Goal: Task Accomplishment & Management: Complete application form

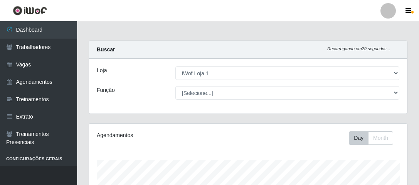
select select "114"
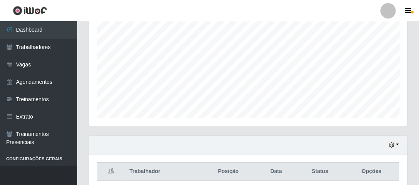
scroll to position [188, 0]
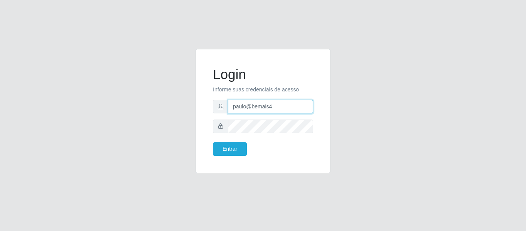
click at [216, 111] on div "paulo@bemais4" at bounding box center [263, 106] width 100 height 13
type input "juliomarques@carone"
click at [213, 142] on button "Entrar" at bounding box center [230, 148] width 34 height 13
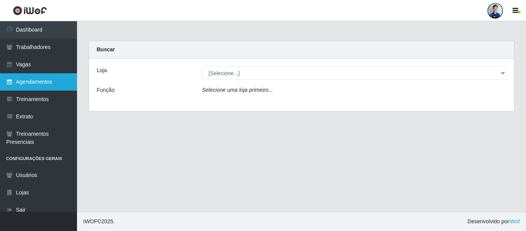
click at [61, 81] on link "Agendamentos" at bounding box center [38, 81] width 77 height 17
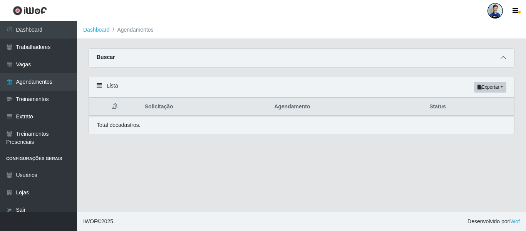
click at [421, 59] on icon at bounding box center [503, 57] width 5 height 5
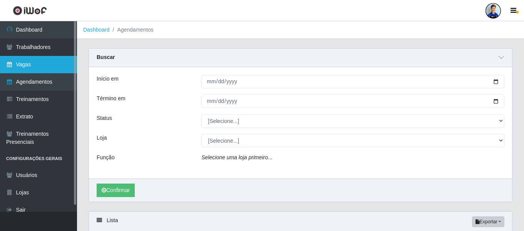
click at [32, 64] on link "Vagas" at bounding box center [38, 64] width 77 height 17
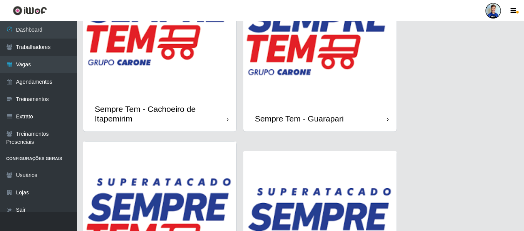
scroll to position [809, 0]
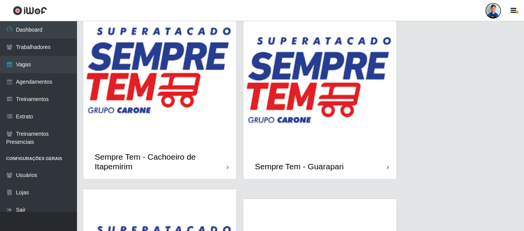
click at [297, 90] on img at bounding box center [320, 76] width 153 height 153
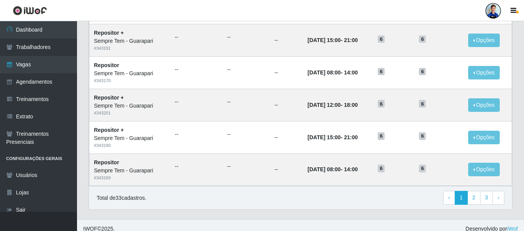
scroll to position [422, 0]
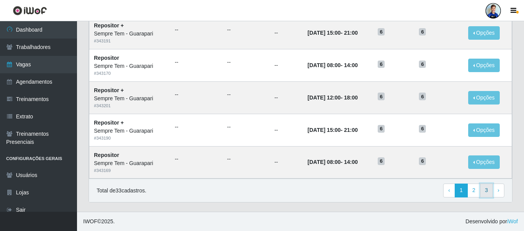
click at [421, 184] on link "3" at bounding box center [486, 190] width 13 height 14
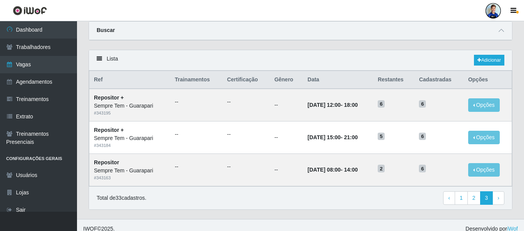
scroll to position [35, 0]
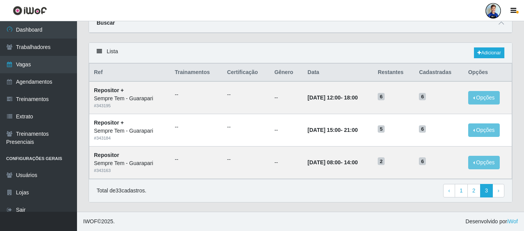
click at [369, 188] on div "Total de 33 cadastros. ‹ Previous 1 2 3 › Next" at bounding box center [301, 191] width 408 height 14
click at [492, 54] on link "Adicionar" at bounding box center [489, 52] width 30 height 11
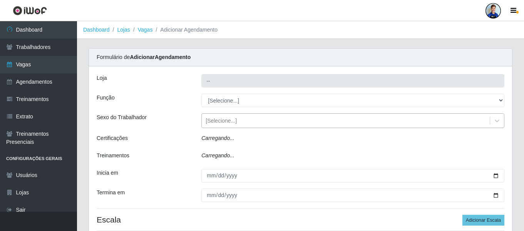
type input "Sempre Tem - Guarapari"
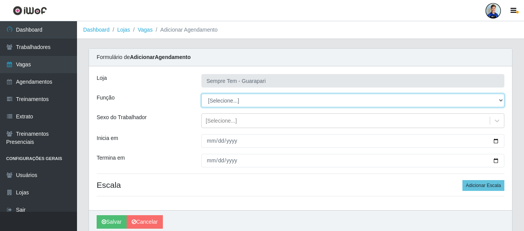
click at [257, 102] on select "[Selecione...] Embalador Embalador + Embalador ++ Repositor Repositor + Reposit…" at bounding box center [353, 100] width 303 height 13
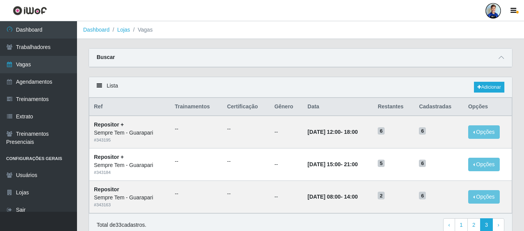
click at [494, 79] on div "Lista Adicionar" at bounding box center [300, 87] width 423 height 20
click at [491, 87] on link "Adicionar" at bounding box center [489, 87] width 30 height 11
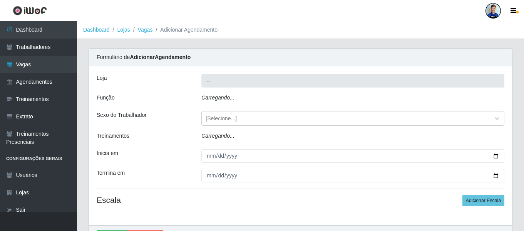
type input "Sempre Tem - Guarapari"
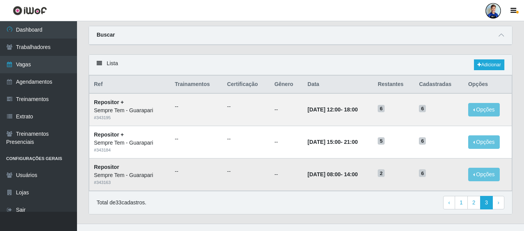
scroll to position [35, 0]
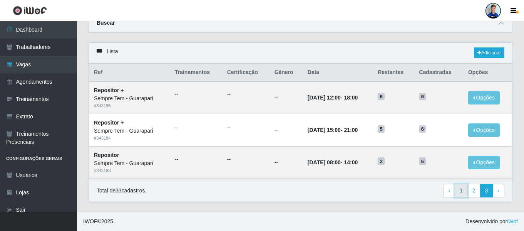
click at [460, 196] on link "1" at bounding box center [461, 191] width 13 height 14
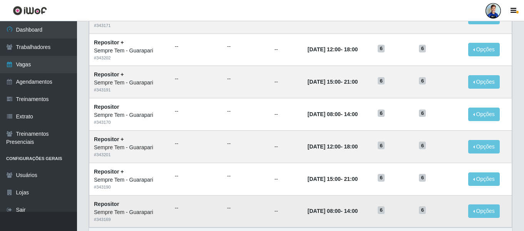
scroll to position [422, 0]
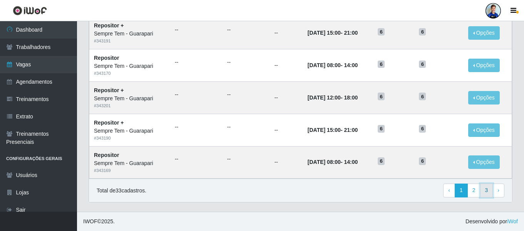
click at [489, 188] on link "3" at bounding box center [486, 190] width 13 height 14
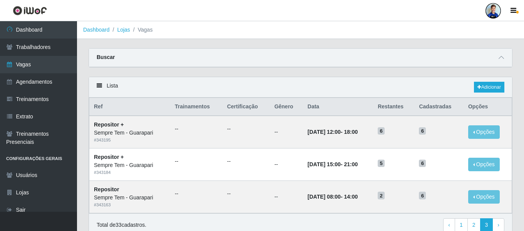
click at [496, 81] on div "Lista Adicionar" at bounding box center [300, 87] width 423 height 20
click at [495, 84] on link "Adicionar" at bounding box center [489, 87] width 30 height 11
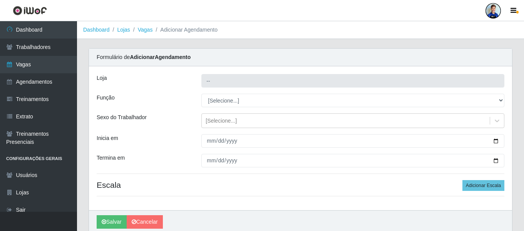
type input "Sempre Tem - Guarapari"
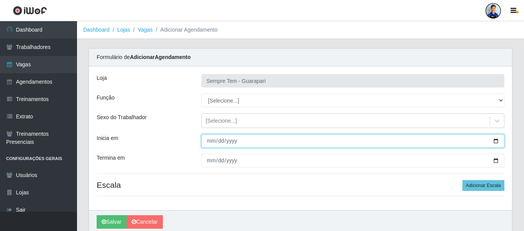
click at [211, 141] on input "Inicia em" at bounding box center [353, 140] width 303 height 13
type input "[DATE]"
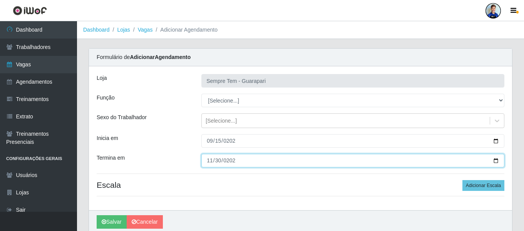
type input "[DATE]"
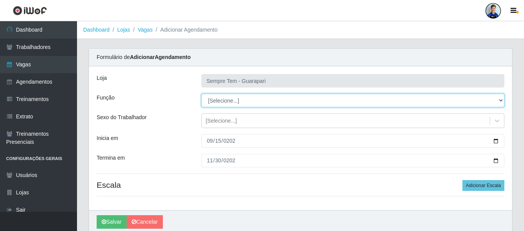
click at [221, 97] on select "[Selecione...] Embalador Embalador + Embalador ++ Repositor Repositor + Reposit…" at bounding box center [353, 100] width 303 height 13
select select "24"
click at [202, 94] on select "[Selecione...] Embalador Embalador + Embalador ++ Repositor Repositor + Reposit…" at bounding box center [353, 100] width 303 height 13
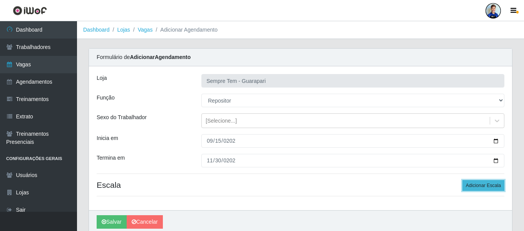
click at [482, 184] on button "Adicionar Escala" at bounding box center [484, 185] width 42 height 11
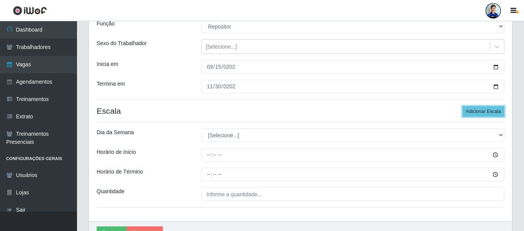
scroll to position [77, 0]
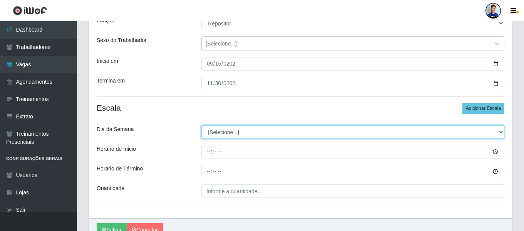
click at [285, 133] on select "[Selecione...] Segunda Terça Quarta Quinta Sexta Sábado Domingo" at bounding box center [353, 131] width 303 height 13
select select "1"
click at [202, 125] on select "[Selecione...] Segunda Terça Quarta Quinta Sexta Sábado Domingo" at bounding box center [353, 131] width 303 height 13
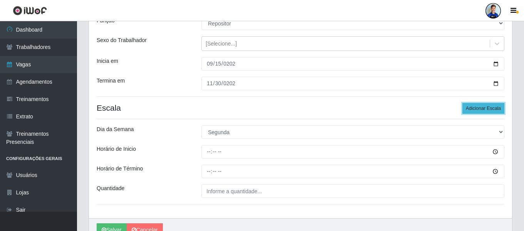
click at [480, 106] on button "Adicionar Escala" at bounding box center [484, 108] width 42 height 11
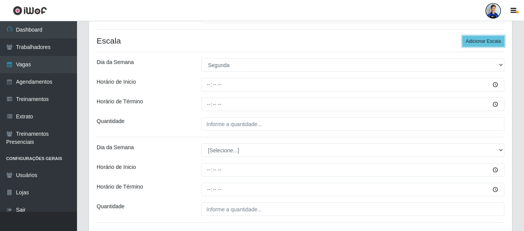
scroll to position [154, 0]
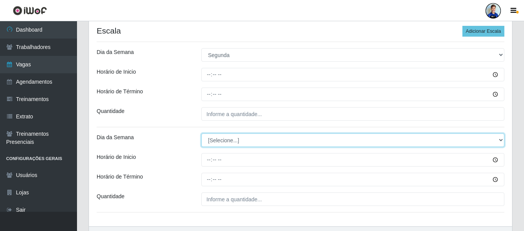
click at [240, 138] on select "[Selecione...] Segunda Terça Quarta Quinta Sexta Sábado Domingo" at bounding box center [353, 139] width 303 height 13
select select "2"
click at [202, 133] on select "[Selecione...] Segunda Terça Quarta Quinta Sexta Sábado Domingo" at bounding box center [353, 139] width 303 height 13
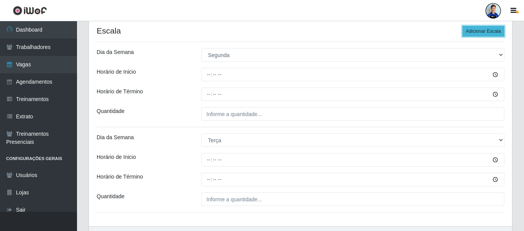
click at [495, 32] on button "Adicionar Escala" at bounding box center [484, 31] width 42 height 11
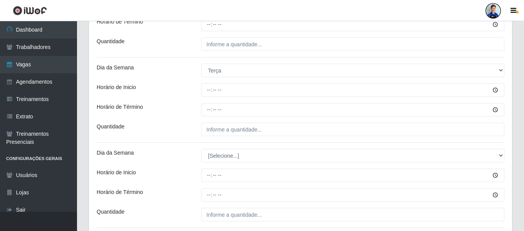
scroll to position [231, 0]
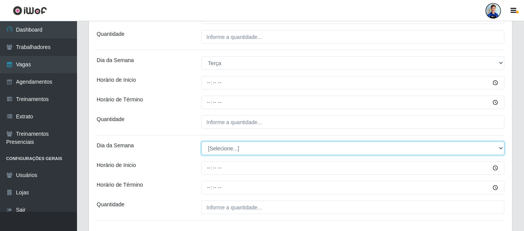
click at [233, 143] on select "[Selecione...] Segunda Terça Quarta Quinta Sexta Sábado Domingo" at bounding box center [353, 147] width 303 height 13
select select "3"
click at [202, 141] on select "[Selecione...] Segunda Terça Quarta Quinta Sexta Sábado Domingo" at bounding box center [353, 147] width 303 height 13
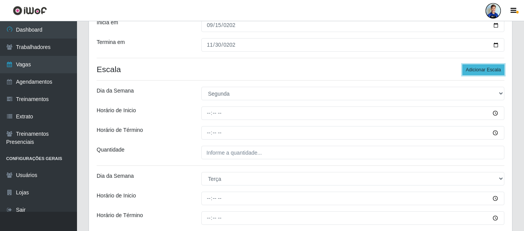
click at [475, 69] on button "Adicionar Escala" at bounding box center [484, 69] width 42 height 11
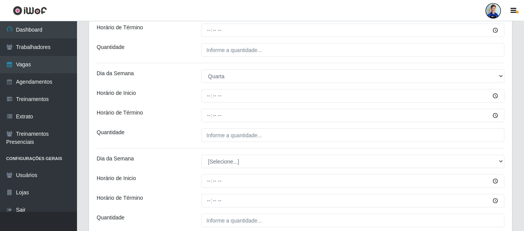
scroll to position [347, 0]
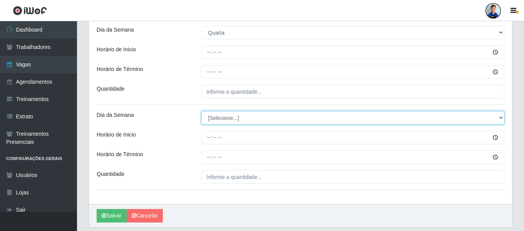
click at [219, 119] on select "[Selecione...] Segunda Terça Quarta Quinta Sexta Sábado Domingo" at bounding box center [353, 117] width 303 height 13
select select "4"
click at [202, 111] on select "[Selecione...] Segunda Terça Quarta Quinta Sexta Sábado Domingo" at bounding box center [353, 117] width 303 height 13
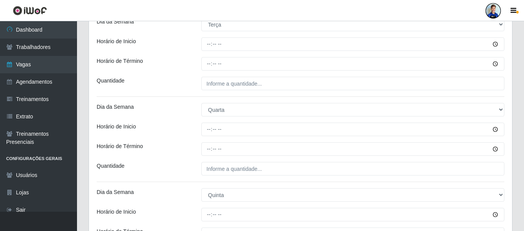
click at [179, 95] on div "Loja Sempre Tem - Guarapari Função [Selecione...] Embalador Embalador + Embalad…" at bounding box center [300, 39] width 423 height 484
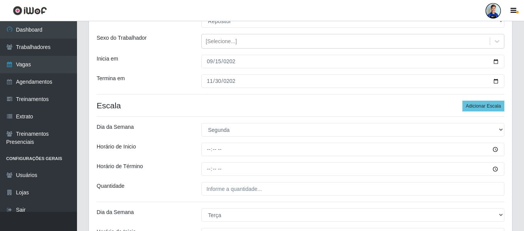
scroll to position [77, 0]
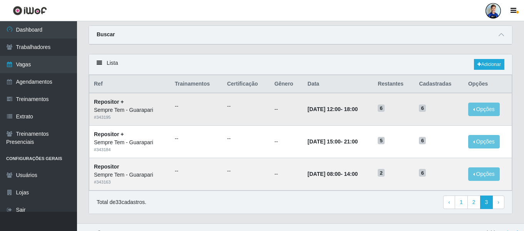
scroll to position [35, 0]
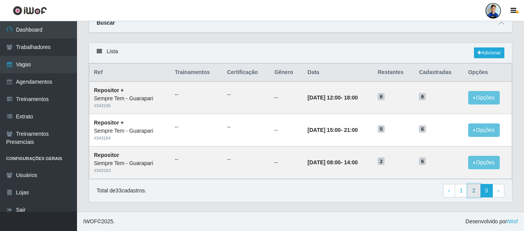
click at [472, 190] on link "2" at bounding box center [474, 191] width 13 height 14
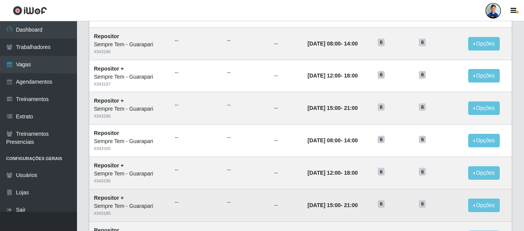
scroll to position [422, 0]
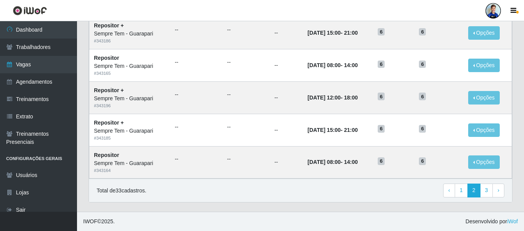
click at [361, 187] on div "Total de 33 cadastros. ‹ Previous 1 2 3 › Next" at bounding box center [301, 190] width 408 height 14
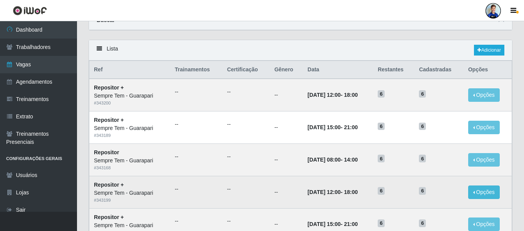
scroll to position [0, 0]
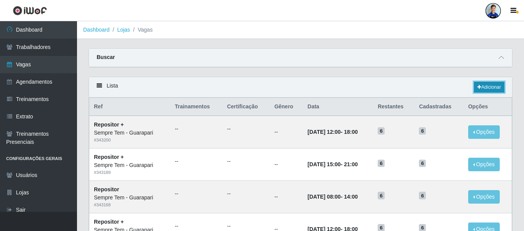
click at [489, 84] on link "Adicionar" at bounding box center [489, 87] width 30 height 11
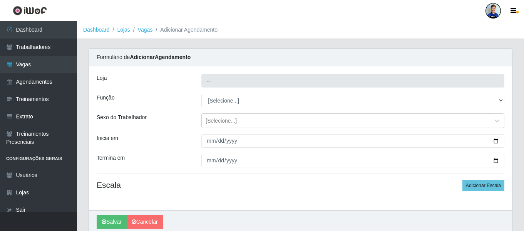
type input "Sempre Tem - Guarapari"
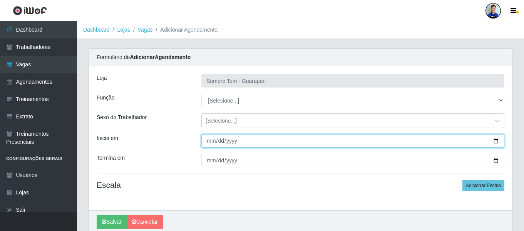
click at [210, 138] on input "Inicia em" at bounding box center [353, 140] width 303 height 13
type input "2025-09-15"
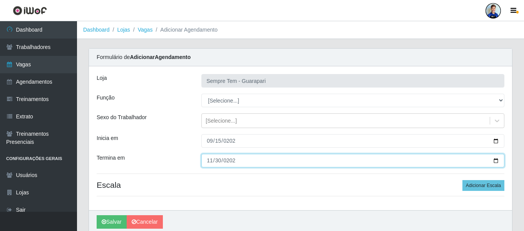
type input "2025-11-30"
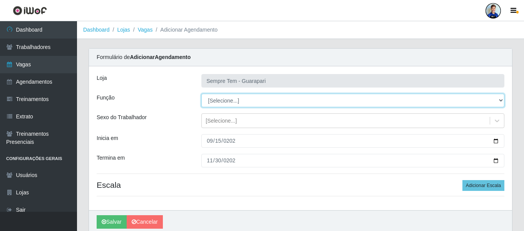
click at [238, 98] on select "[Selecione...] Embalador Embalador + Embalador ++ Repositor Repositor + Reposit…" at bounding box center [353, 100] width 303 height 13
select select "24"
click at [202, 94] on select "[Selecione...] Embalador Embalador + Embalador ++ Repositor Repositor + Reposit…" at bounding box center [353, 100] width 303 height 13
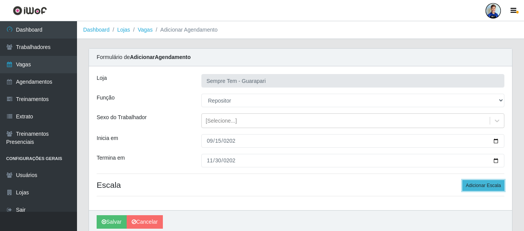
click at [488, 184] on button "Adicionar Escala" at bounding box center [484, 185] width 42 height 11
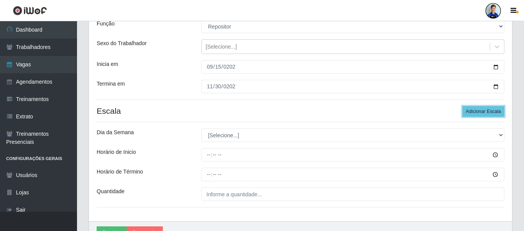
scroll to position [116, 0]
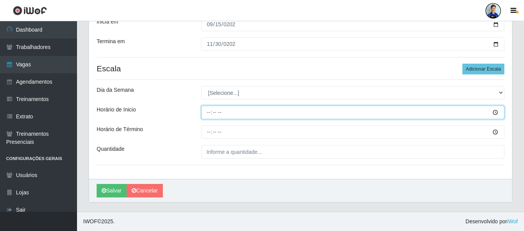
click at [204, 112] on input "Horário de Inicio" at bounding box center [353, 112] width 303 height 13
type input "15:00"
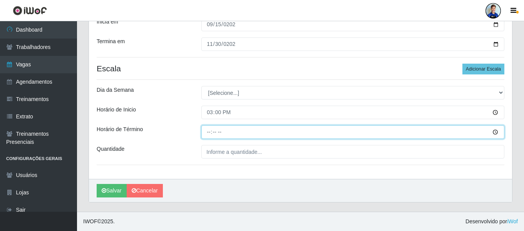
type input "21:00"
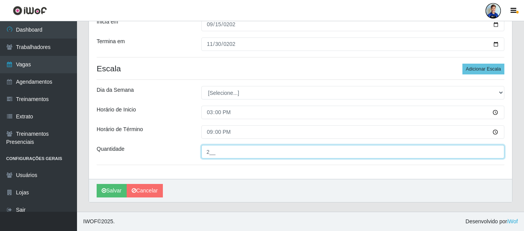
type input "2__"
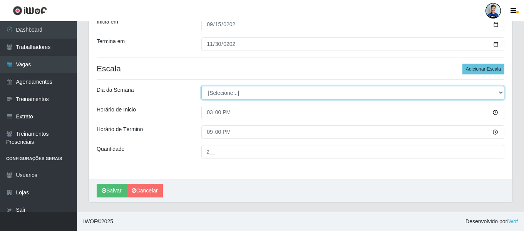
click at [250, 93] on select "[Selecione...] Segunda Terça Quarta Quinta Sexta Sábado Domingo" at bounding box center [353, 92] width 303 height 13
select select "1"
click at [202, 86] on select "[Selecione...] Segunda Terça Quarta Quinta Sexta Sábado Domingo" at bounding box center [353, 92] width 303 height 13
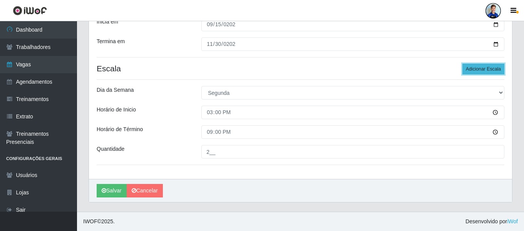
click at [500, 68] on button "Adicionar Escala" at bounding box center [484, 69] width 42 height 11
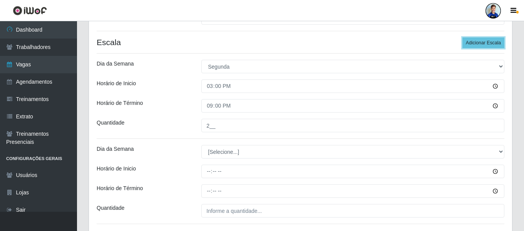
scroll to position [155, 0]
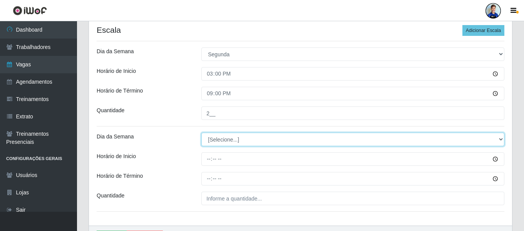
click at [252, 141] on select "[Selecione...] Segunda Terça Quarta Quinta Sexta Sábado Domingo" at bounding box center [353, 139] width 303 height 13
select select "2"
click at [202, 133] on select "[Selecione...] Segunda Terça Quarta Quinta Sexta Sábado Domingo" at bounding box center [353, 139] width 303 height 13
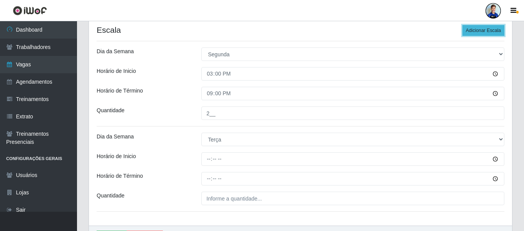
click at [486, 35] on button "Adicionar Escala" at bounding box center [484, 30] width 42 height 11
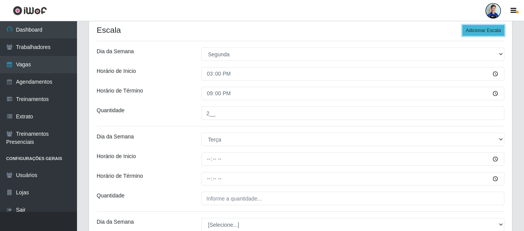
click at [486, 35] on button "Adicionar Escala" at bounding box center [484, 30] width 42 height 11
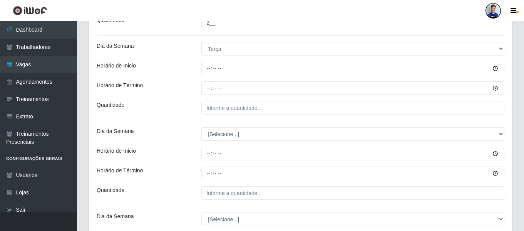
scroll to position [232, 0]
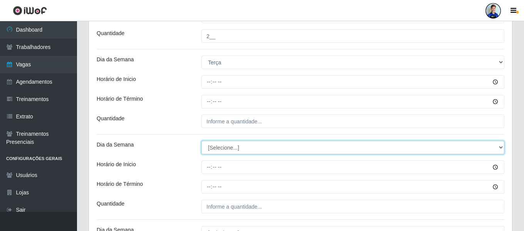
click at [230, 147] on select "[Selecione...] Segunda Terça Quarta Quinta Sexta Sábado Domingo" at bounding box center [353, 147] width 303 height 13
select select "3"
click at [202, 141] on select "[Selecione...] Segunda Terça Quarta Quinta Sexta Sábado Domingo" at bounding box center [353, 147] width 303 height 13
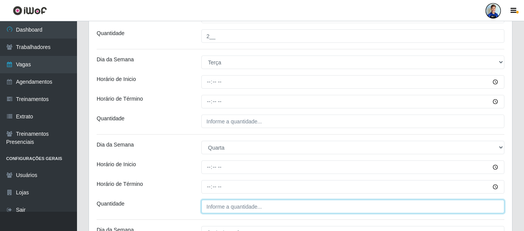
type input "___"
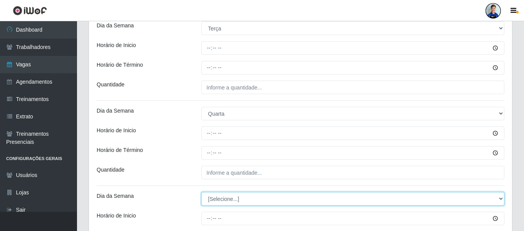
scroll to position [279, 0]
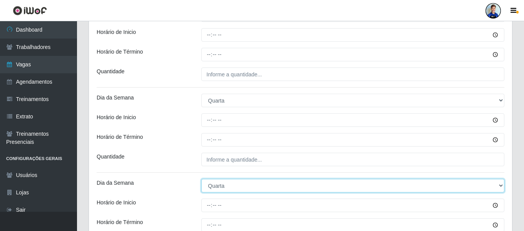
select select "4"
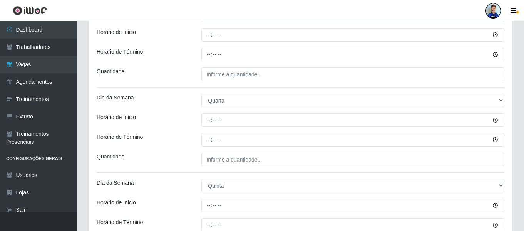
click at [171, 139] on div "Horário de Término" at bounding box center [143, 139] width 105 height 13
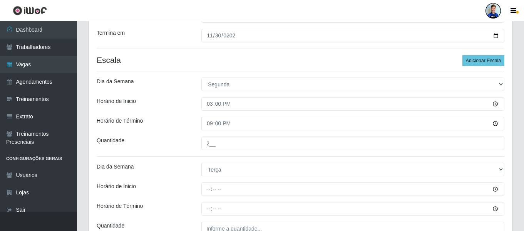
scroll to position [163, 0]
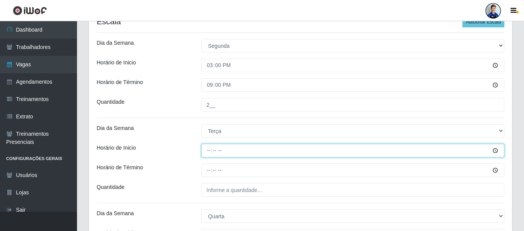
click at [210, 153] on input "Horário de Inicio" at bounding box center [353, 150] width 303 height 13
type input "15:00"
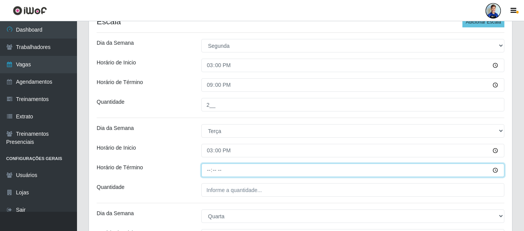
type input "21:00"
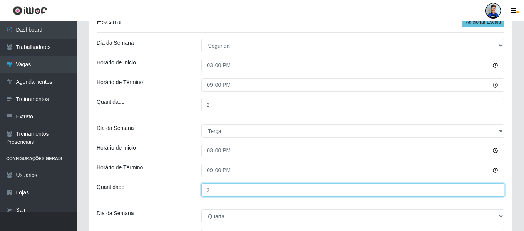
type input "2__"
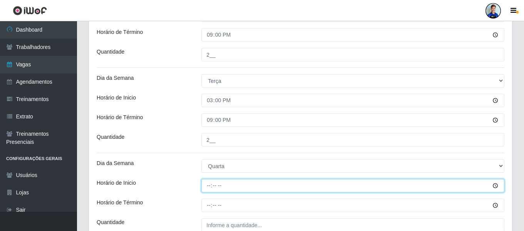
scroll to position [252, 0]
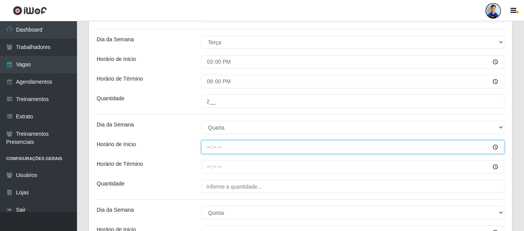
type input "15:00"
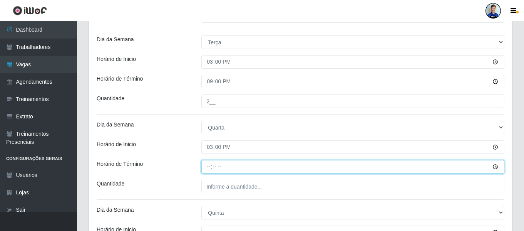
type input "21:00"
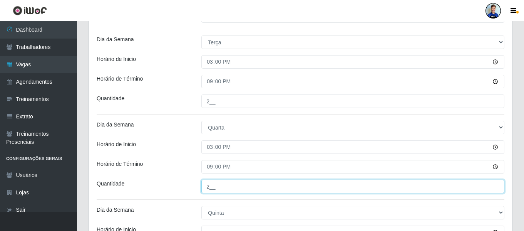
type input "2__"
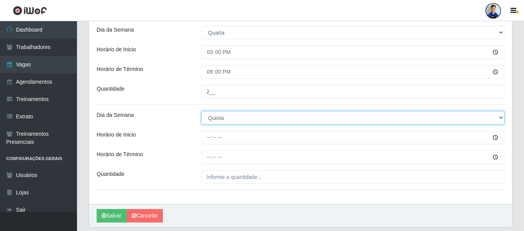
scroll to position [368, 0]
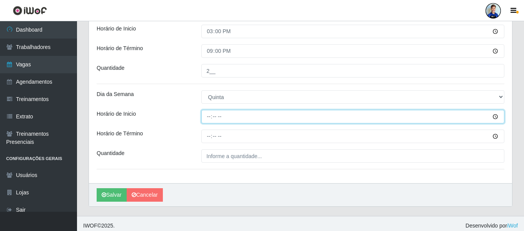
type input "15:00"
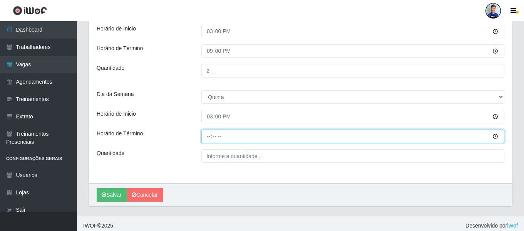
type input "21:00"
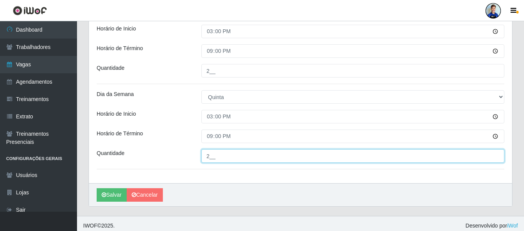
type input "2__"
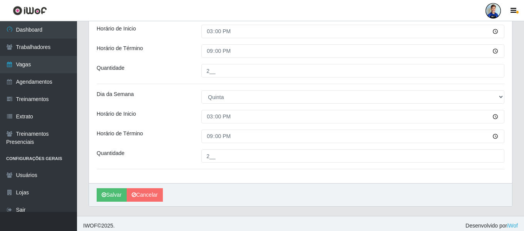
click at [166, 113] on div "Horário de Inicio" at bounding box center [143, 116] width 105 height 13
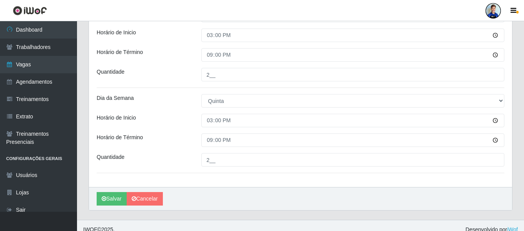
scroll to position [372, 0]
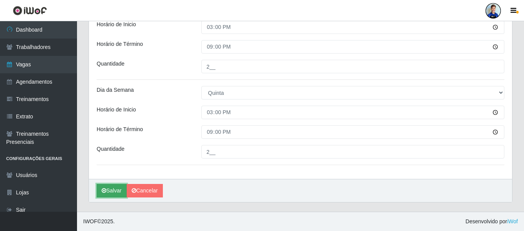
click at [109, 188] on button "Salvar" at bounding box center [112, 190] width 30 height 13
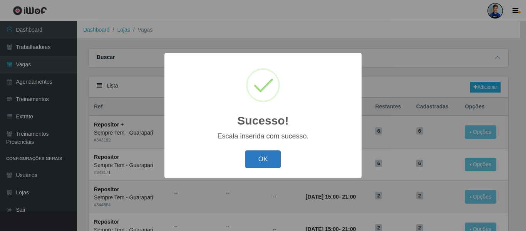
click at [264, 160] on button "OK" at bounding box center [263, 159] width 36 height 18
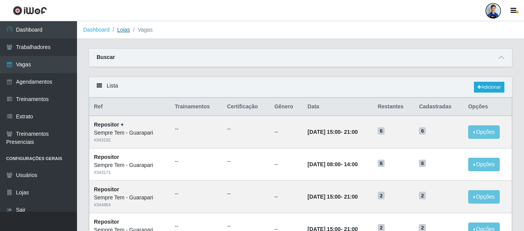
click at [120, 30] on link "Lojas" at bounding box center [123, 30] width 13 height 6
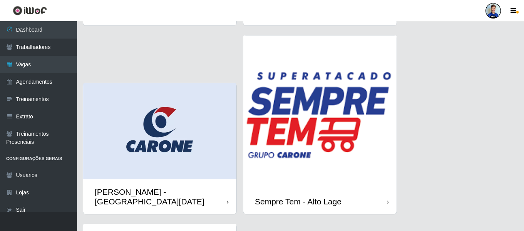
scroll to position [578, 0]
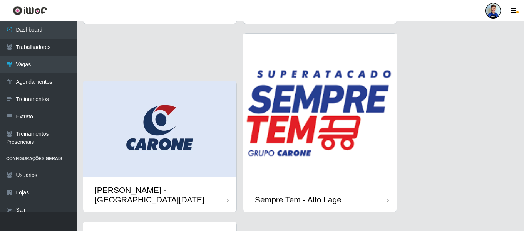
click at [297, 132] on img at bounding box center [320, 110] width 153 height 153
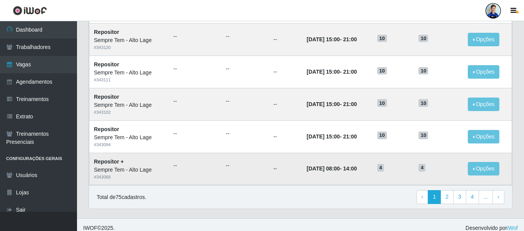
scroll to position [422, 0]
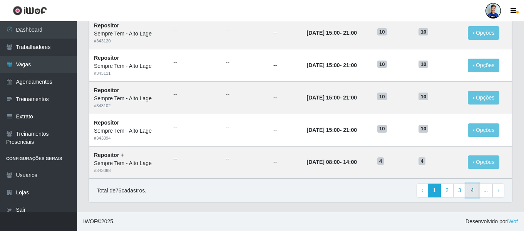
click at [475, 187] on link "4" at bounding box center [472, 190] width 13 height 14
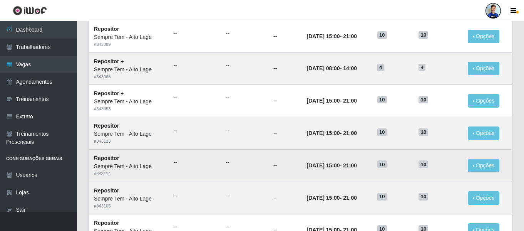
scroll to position [422, 0]
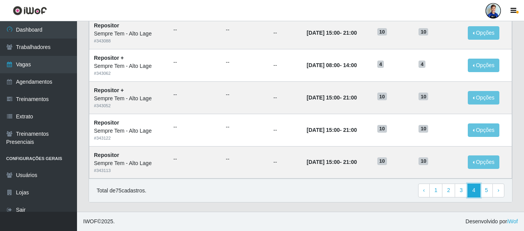
click at [480, 191] on link "4" at bounding box center [474, 190] width 13 height 14
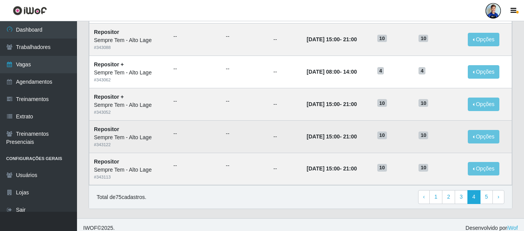
scroll to position [422, 0]
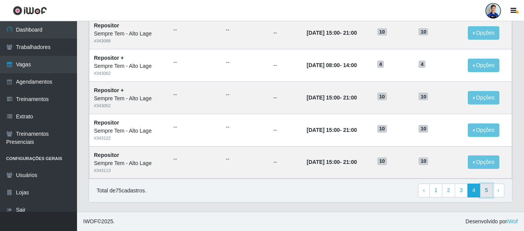
click at [484, 188] on link "5" at bounding box center [486, 190] width 13 height 14
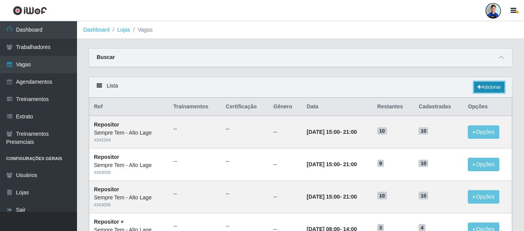
click at [496, 84] on link "Adicionar" at bounding box center [489, 87] width 30 height 11
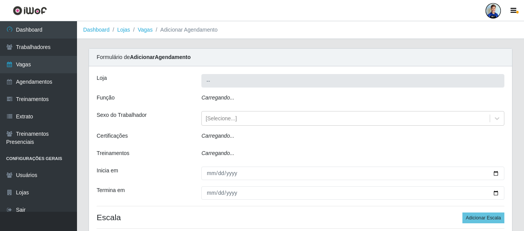
type input "Sempre Tem - Alto Lage"
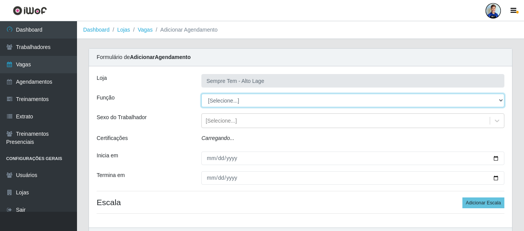
click at [259, 99] on select "[Selecione...] Embalador Embalador + Embalador ++ Repositor Repositor + Reposit…" at bounding box center [353, 100] width 303 height 13
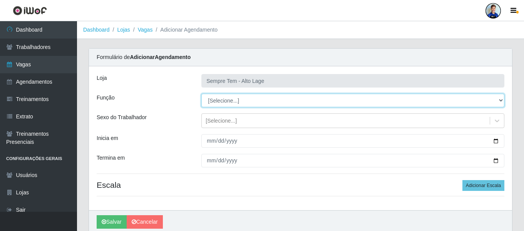
select select "82"
click at [202, 94] on select "[Selecione...] Embalador Embalador + Embalador ++ Repositor Repositor + Reposit…" at bounding box center [353, 100] width 303 height 13
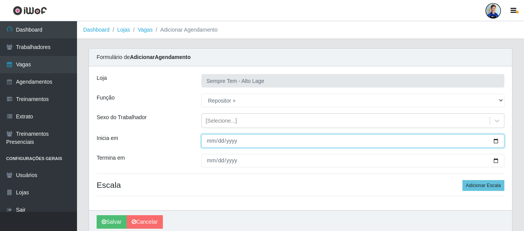
click at [209, 143] on input "Inicia em" at bounding box center [353, 140] width 303 height 13
type input "2025-09-20"
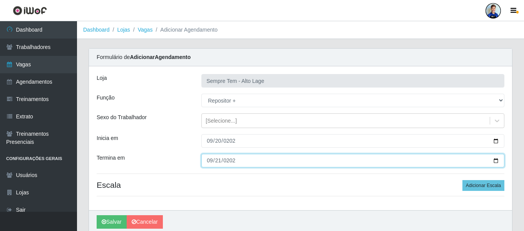
type input "2025-09-21"
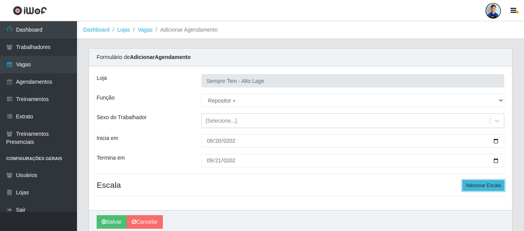
click at [476, 186] on button "Adicionar Escala" at bounding box center [484, 185] width 42 height 11
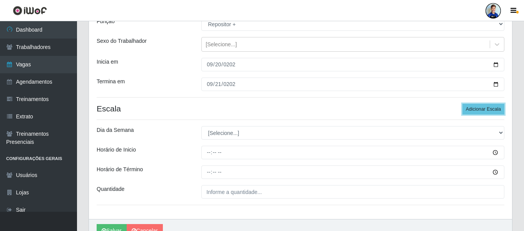
scroll to position [77, 0]
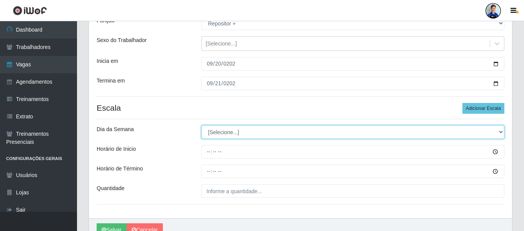
click at [248, 131] on select "[Selecione...] Segunda Terça Quarta Quinta Sexta Sábado Domingo" at bounding box center [353, 131] width 303 height 13
select select "6"
click at [202, 125] on select "[Selecione...] Segunda Terça Quarta Quinta Sexta Sábado Domingo" at bounding box center [353, 131] width 303 height 13
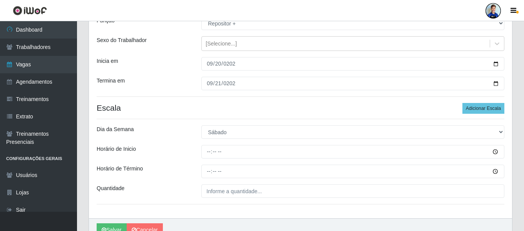
click at [170, 148] on div "Horário de Inicio" at bounding box center [143, 151] width 105 height 13
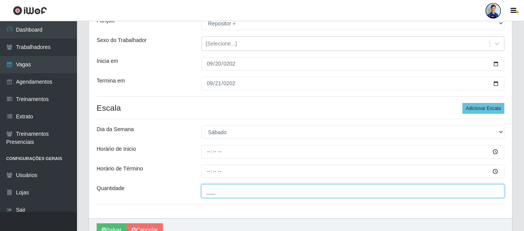
click at [221, 188] on input "___" at bounding box center [353, 190] width 303 height 13
type input "10_"
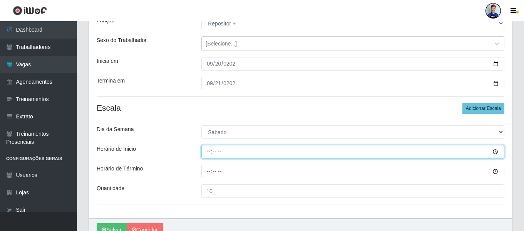
click at [210, 154] on input "Horário de Inicio" at bounding box center [353, 151] width 303 height 13
type input "15:00"
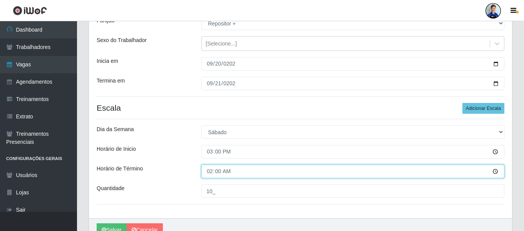
type input "21:00"
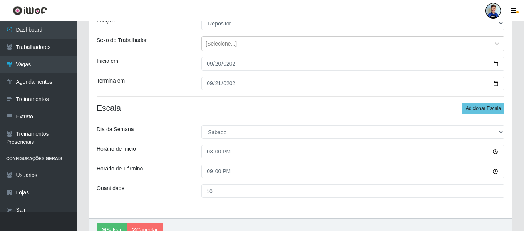
click at [192, 151] on div "Horário de Inicio" at bounding box center [143, 151] width 105 height 13
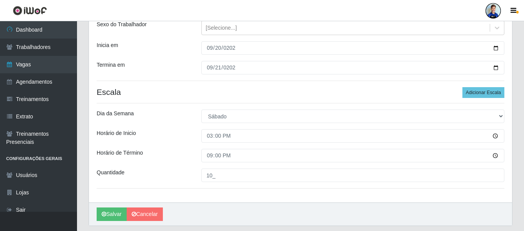
scroll to position [116, 0]
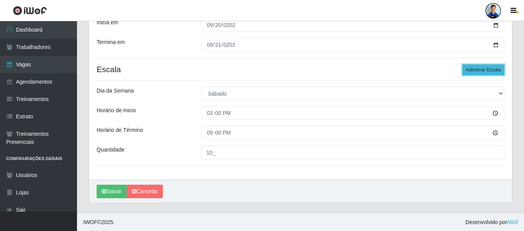
click at [487, 68] on button "Adicionar Escala" at bounding box center [484, 69] width 42 height 11
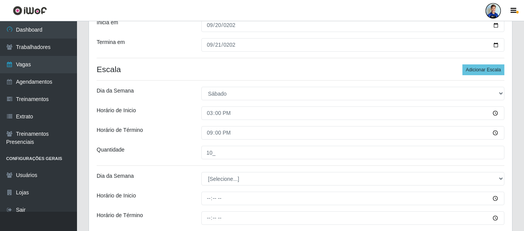
click at [227, 187] on div "Loja Sempre Tem - Alto Lage Função [Selecione...] Embalador Embalador + Embalad…" at bounding box center [300, 108] width 423 height 314
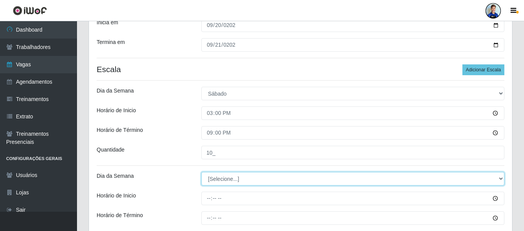
click at [227, 180] on select "[Selecione...] Segunda Terça Quarta Quinta Sexta Sábado Domingo" at bounding box center [353, 178] width 303 height 13
select select "0"
click at [202, 172] on select "[Selecione...] Segunda Terça Quarta Quinta Sexta Sábado Domingo" at bounding box center [353, 178] width 303 height 13
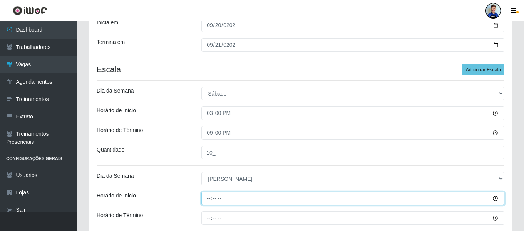
scroll to position [154, 0]
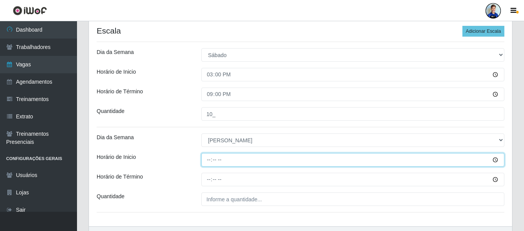
type input "08:00"
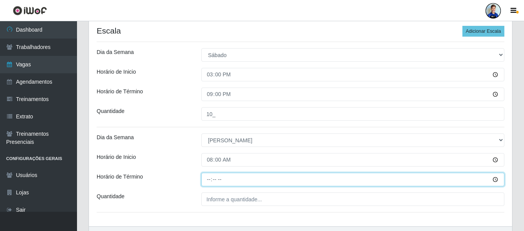
type input "14:00"
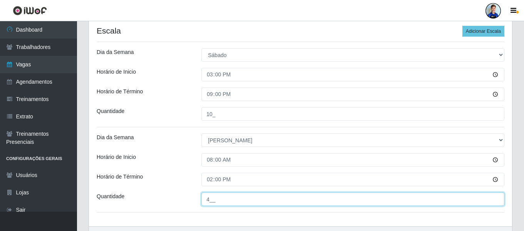
type input "4__"
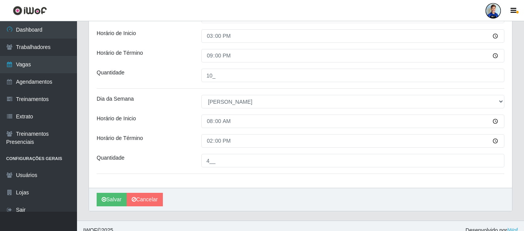
click at [283, 179] on div "Loja Sempre Tem - Alto Lage Função [Selecione...] Embalador Embalador + Embalad…" at bounding box center [300, 31] width 423 height 314
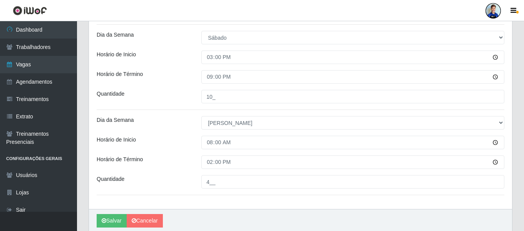
scroll to position [202, 0]
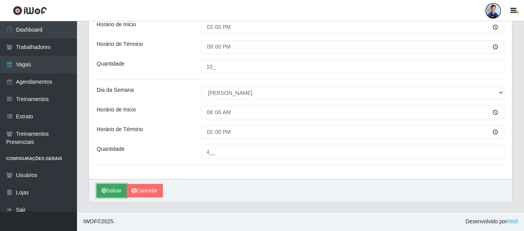
click at [113, 188] on button "Salvar" at bounding box center [112, 190] width 30 height 13
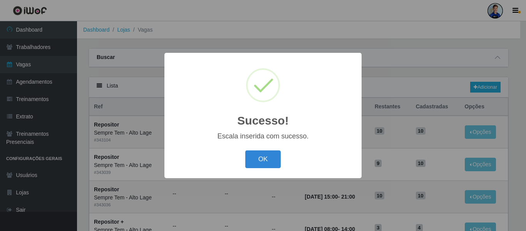
click at [282, 161] on div "OK Cancel" at bounding box center [263, 159] width 182 height 22
click at [273, 157] on button "OK" at bounding box center [263, 159] width 36 height 18
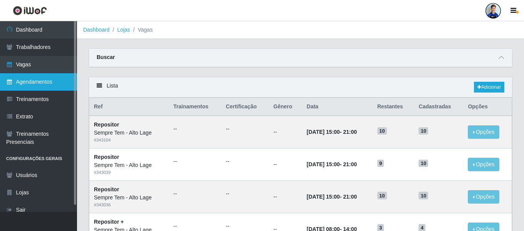
click at [46, 84] on link "Agendamentos" at bounding box center [38, 81] width 77 height 17
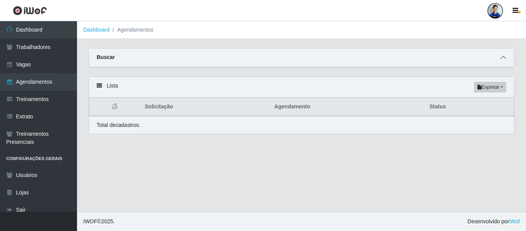
click at [503, 57] on icon at bounding box center [503, 57] width 5 height 5
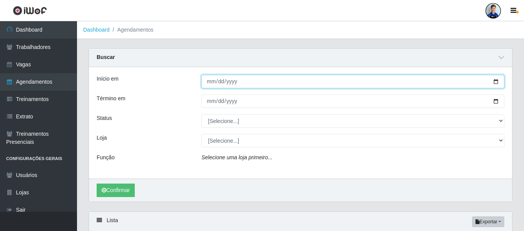
click at [206, 81] on input "Início em" at bounding box center [353, 81] width 303 height 13
type input "2025-09-11"
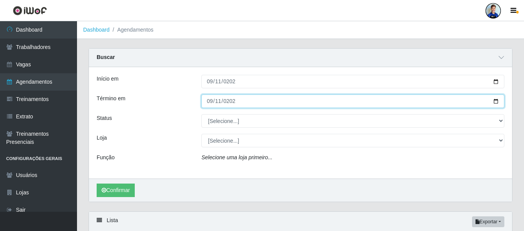
type input "2025-09-11"
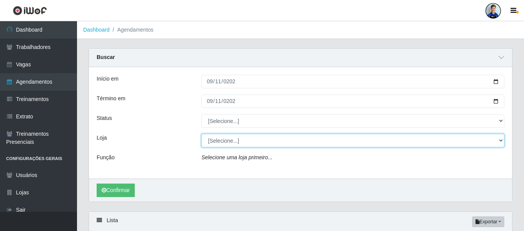
click at [242, 139] on select "[Selecione...] Carone - Jardim Camburi Carone - Campo Grande Carone - Coqueiral…" at bounding box center [353, 140] width 303 height 13
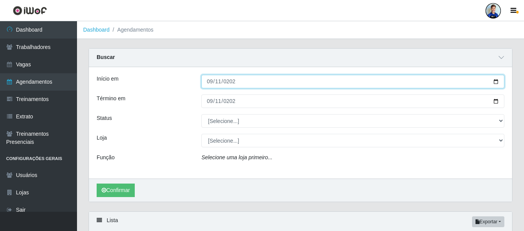
click at [210, 84] on input "2025-09-11" at bounding box center [353, 81] width 303 height 13
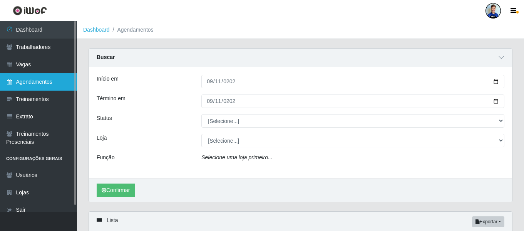
click at [36, 85] on link "Agendamentos" at bounding box center [38, 81] width 77 height 17
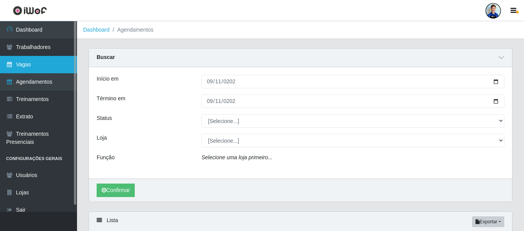
click at [32, 69] on link "Vagas" at bounding box center [38, 64] width 77 height 17
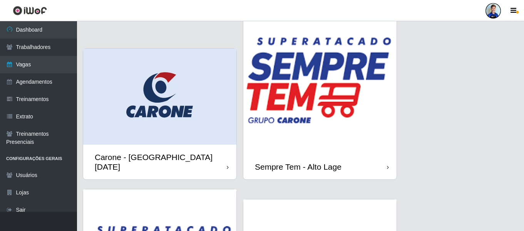
scroll to position [578, 0]
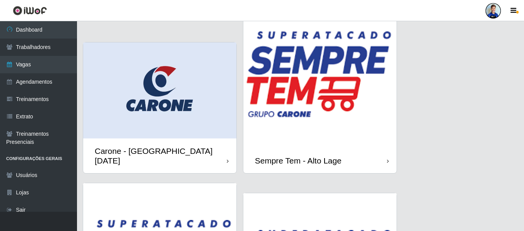
click at [296, 109] on img at bounding box center [320, 71] width 153 height 153
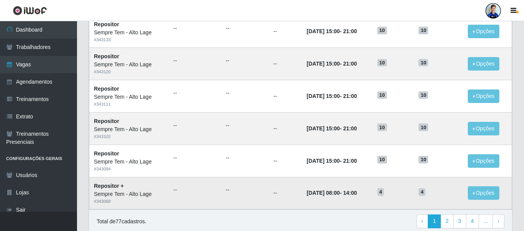
scroll to position [422, 0]
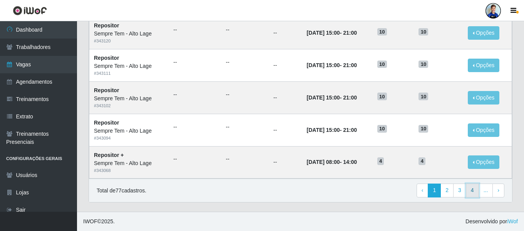
click at [474, 190] on link "4" at bounding box center [472, 190] width 13 height 14
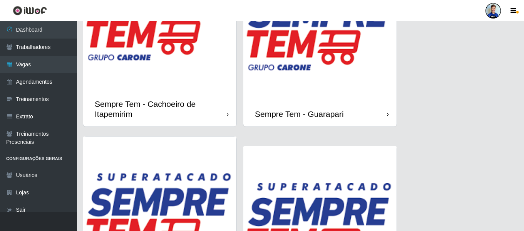
scroll to position [809, 0]
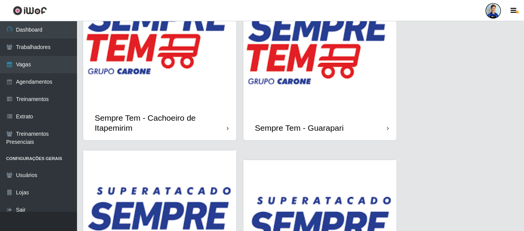
click at [302, 97] on img at bounding box center [320, 38] width 153 height 153
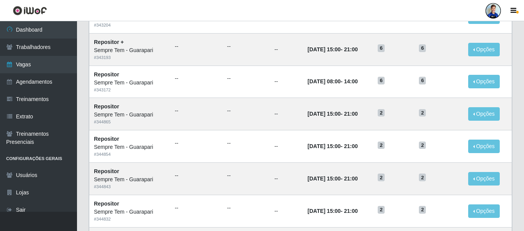
scroll to position [422, 0]
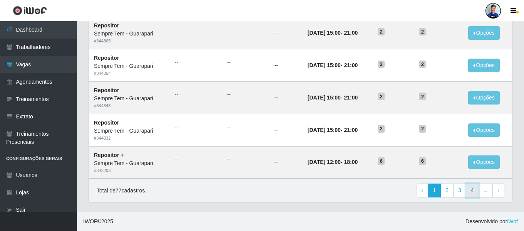
click at [476, 192] on link "4" at bounding box center [472, 190] width 13 height 14
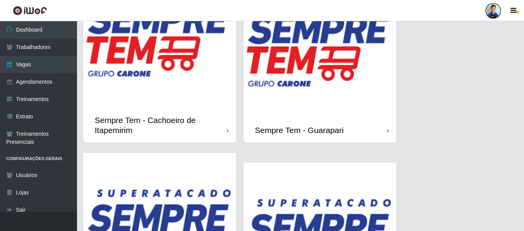
scroll to position [809, 0]
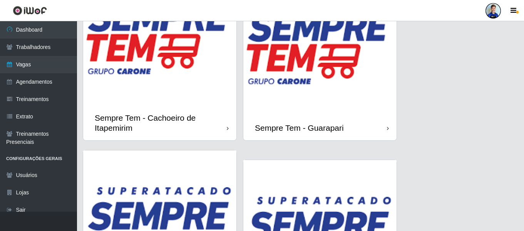
click at [163, 77] on img at bounding box center [159, 28] width 153 height 153
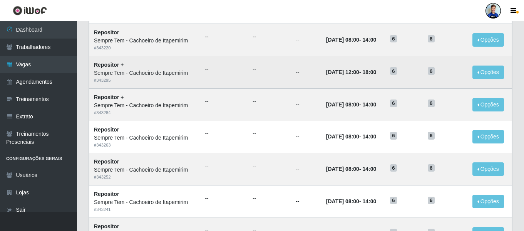
scroll to position [422, 0]
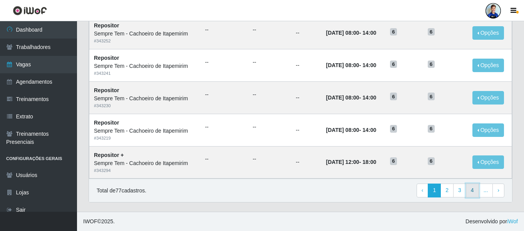
click at [473, 191] on link "4" at bounding box center [472, 190] width 13 height 14
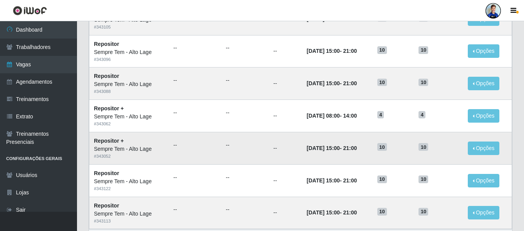
scroll to position [422, 0]
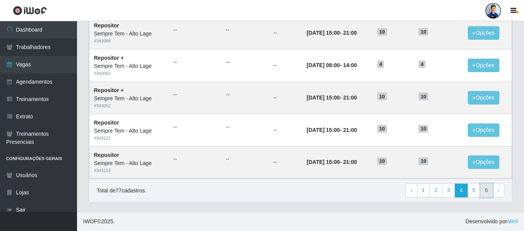
click at [486, 194] on link "6" at bounding box center [486, 190] width 13 height 14
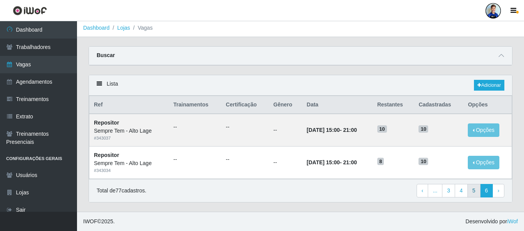
scroll to position [2, 0]
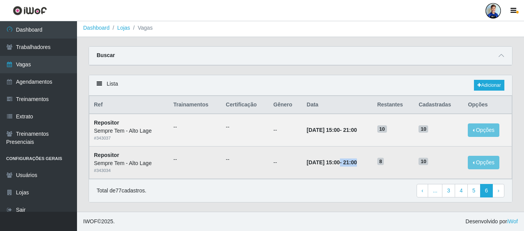
drag, startPoint x: 332, startPoint y: 163, endPoint x: 364, endPoint y: 165, distance: 32.1
click at [357, 165] on strong "[DATE] 15:00 - 21:00" at bounding box center [332, 162] width 50 height 6
copy strong "15:00 - 21:00"
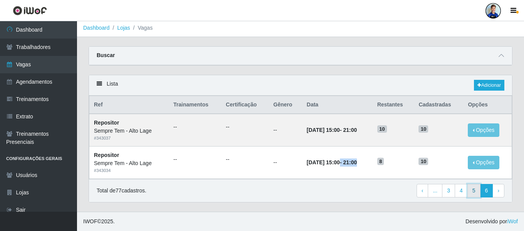
click at [477, 191] on link "5" at bounding box center [474, 191] width 13 height 14
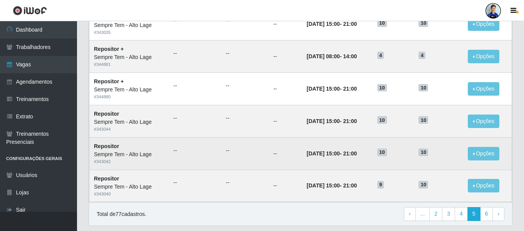
scroll to position [422, 0]
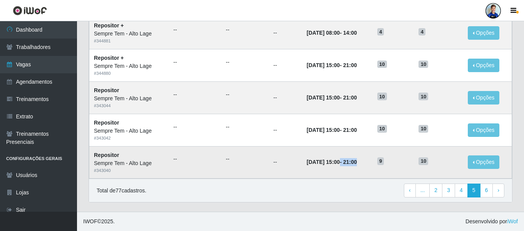
drag, startPoint x: 331, startPoint y: 160, endPoint x: 364, endPoint y: 163, distance: 32.9
click at [357, 163] on strong "17/09/2025, 15:00 - 21:00" at bounding box center [332, 162] width 50 height 6
copy strong "15:00 - 21:00"
click at [373, 163] on td "17/09/2025, 15:00 - 21:00" at bounding box center [337, 162] width 71 height 32
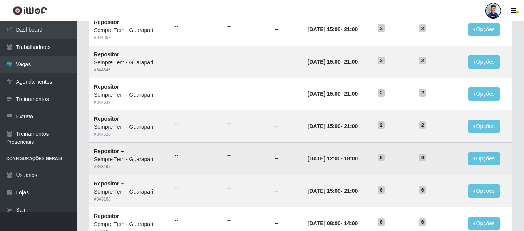
scroll to position [422, 0]
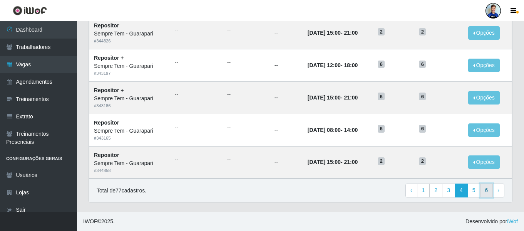
click at [487, 193] on link "6" at bounding box center [486, 190] width 13 height 14
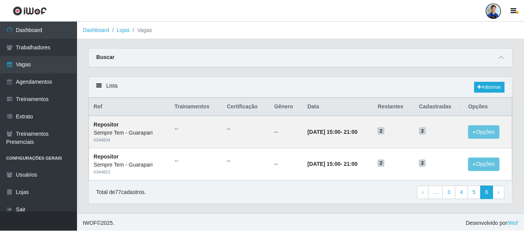
scroll to position [2, 0]
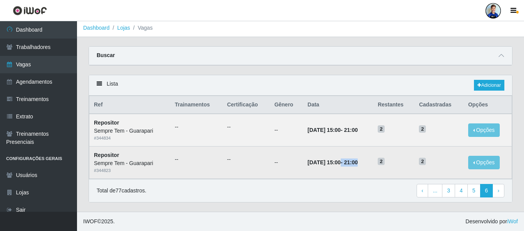
drag, startPoint x: 333, startPoint y: 163, endPoint x: 367, endPoint y: 163, distance: 34.7
click at [367, 163] on td "[DATE] 15:00 - 21:00" at bounding box center [338, 162] width 70 height 32
copy strong "15:00 - 21:00"
click at [367, 168] on td "[DATE] 15:00 - 21:00" at bounding box center [338, 162] width 70 height 32
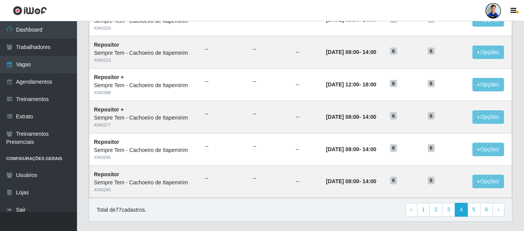
scroll to position [422, 0]
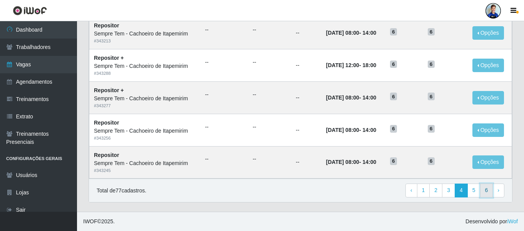
click at [484, 190] on link "6" at bounding box center [486, 190] width 13 height 14
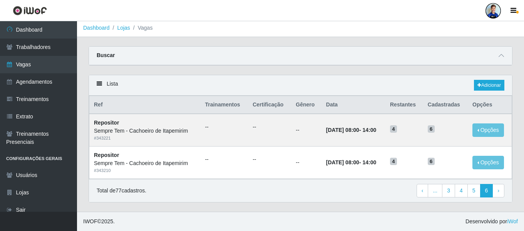
scroll to position [2, 0]
click at [470, 193] on link "5" at bounding box center [474, 191] width 13 height 14
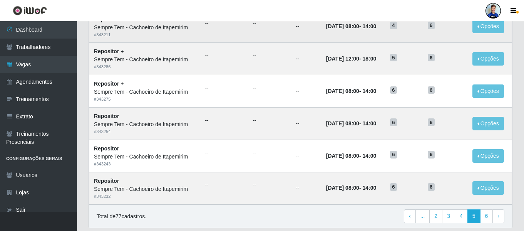
scroll to position [384, 0]
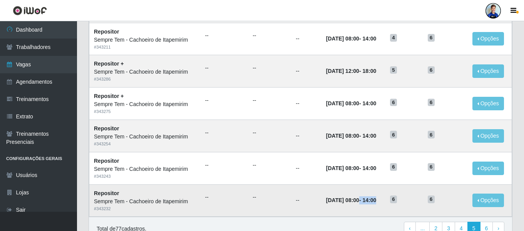
drag, startPoint x: 385, startPoint y: 200, endPoint x: 350, endPoint y: 205, distance: 34.7
click at [350, 205] on td "17/09/2025, 08:00 - 14:00" at bounding box center [354, 200] width 64 height 32
copy strong "08:00 - 14:00"
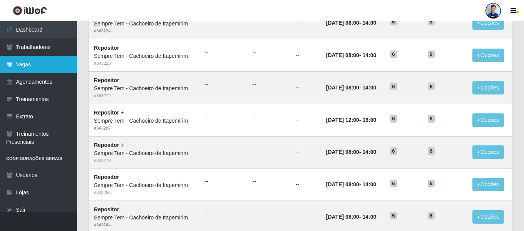
scroll to position [0, 0]
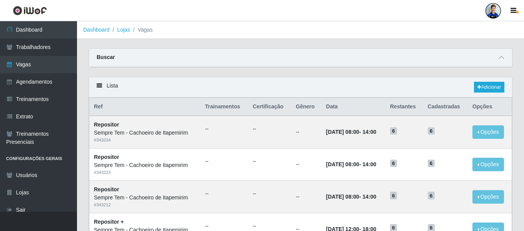
click at [114, 32] on li "Lojas" at bounding box center [120, 30] width 20 height 8
click at [118, 32] on li "Lojas" at bounding box center [120, 30] width 20 height 8
click at [124, 31] on link "Lojas" at bounding box center [123, 30] width 13 height 6
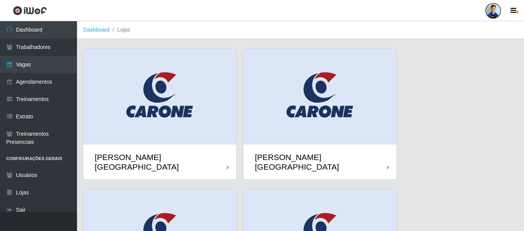
click at [291, 84] on img at bounding box center [320, 97] width 153 height 96
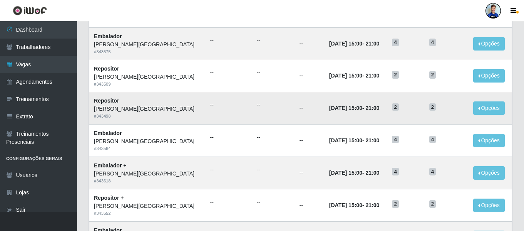
scroll to position [422, 0]
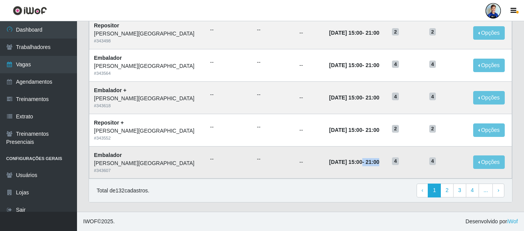
drag, startPoint x: 333, startPoint y: 162, endPoint x: 364, endPoint y: 163, distance: 30.5
click at [364, 163] on strong "21/11/2025, 15:00 - 21:00" at bounding box center [354, 162] width 50 height 6
copy strong "15:00 - 21:00"
click at [486, 190] on link "..." at bounding box center [486, 190] width 15 height 14
click at [475, 191] on link "4" at bounding box center [472, 190] width 13 height 14
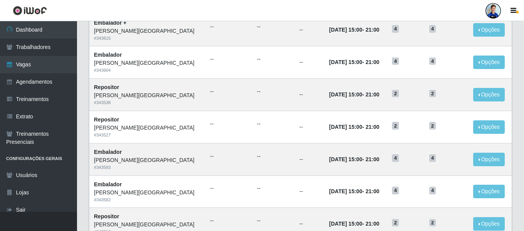
scroll to position [422, 0]
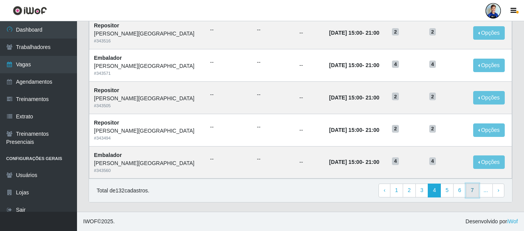
click at [477, 191] on link "7" at bounding box center [472, 190] width 13 height 14
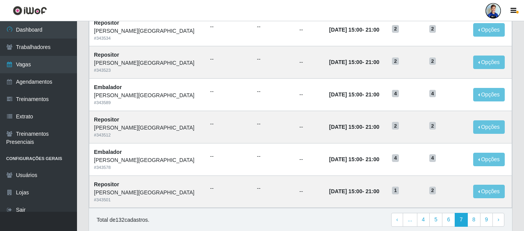
scroll to position [422, 0]
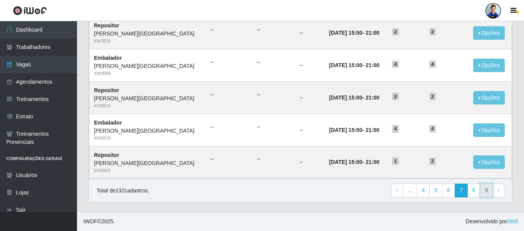
click at [483, 192] on link "9" at bounding box center [486, 190] width 13 height 14
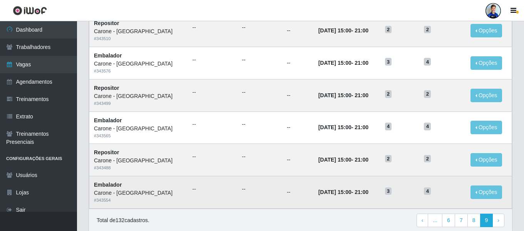
scroll to position [325, 0]
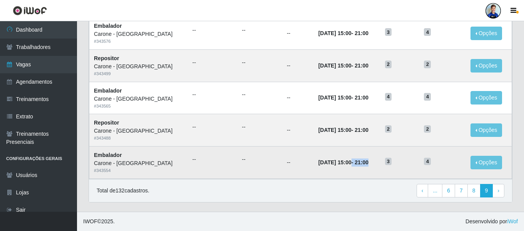
drag, startPoint x: 333, startPoint y: 163, endPoint x: 367, endPoint y: 161, distance: 34.3
click at [367, 161] on td "[DATE] 15:00 - 21:00" at bounding box center [347, 162] width 67 height 32
copy strong "15:00 - 21:00"
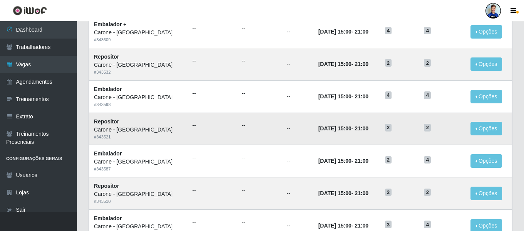
scroll to position [0, 0]
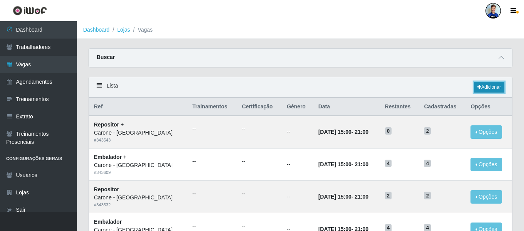
click at [480, 89] on link "Adicionar" at bounding box center [489, 87] width 30 height 11
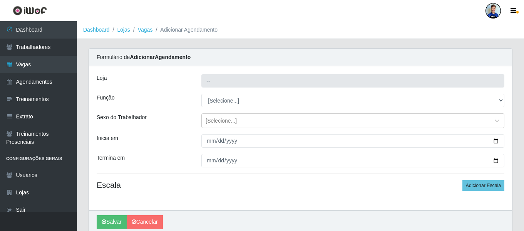
type input "Carone - [GEOGRAPHIC_DATA]"
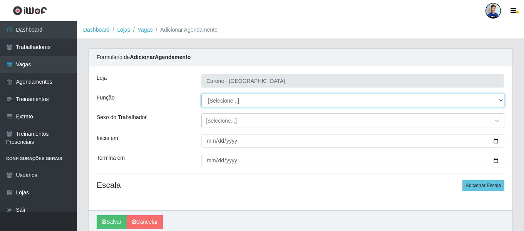
click at [224, 101] on select "[Selecione...] Embalador Embalador + Embalador ++ Repositor Repositor + Reposit…" at bounding box center [353, 100] width 303 height 13
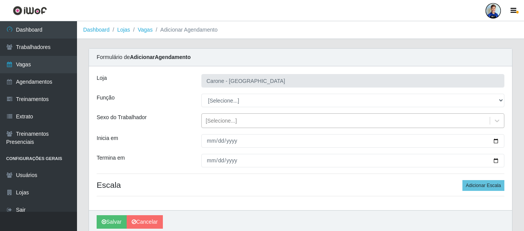
click at [216, 122] on div "[Selecione...]" at bounding box center [221, 121] width 31 height 8
click at [195, 108] on div "[PERSON_NAME] - [GEOGRAPHIC_DATA] Função [Selecione...] Embalador Embalador + E…" at bounding box center [300, 138] width 423 height 144
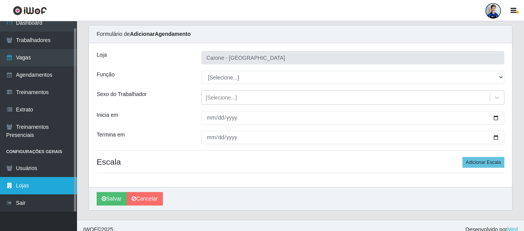
scroll to position [31, 0]
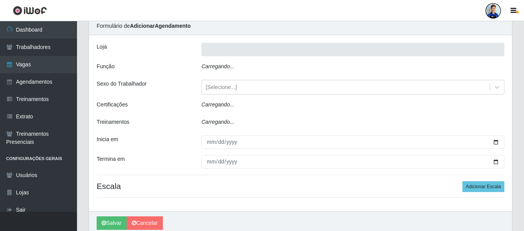
scroll to position [31, 0]
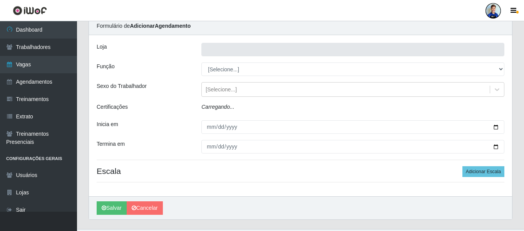
type input "Carone - [GEOGRAPHIC_DATA]"
click at [222, 109] on img at bounding box center [214, 108] width 18 height 10
click at [0, 0] on input "Teste Repositor" at bounding box center [0, 0] width 0 height 0
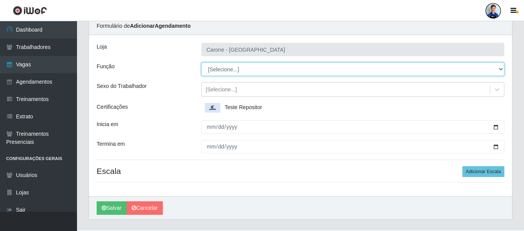
click at [226, 74] on select "[Selecione...] Embalador Embalador + Embalador ++ Repositor Repositor + Reposit…" at bounding box center [353, 68] width 303 height 13
select select "24"
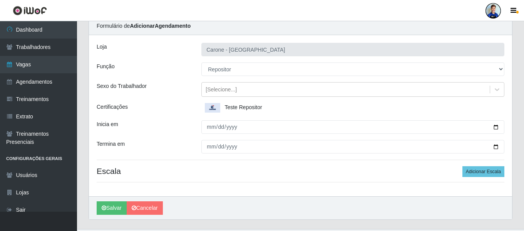
click at [171, 49] on div "Loja" at bounding box center [143, 49] width 105 height 13
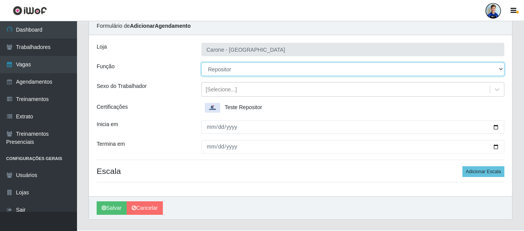
click at [244, 67] on select "[Selecione...] Embalador Embalador + Embalador ++ Repositor Repositor + Reposit…" at bounding box center [353, 68] width 303 height 13
click at [202, 62] on select "[Selecione...] Embalador Embalador + Embalador ++ Repositor Repositor + Reposit…" at bounding box center [353, 68] width 303 height 13
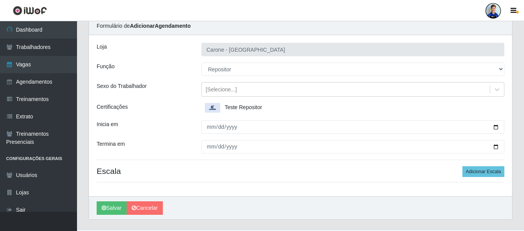
click at [192, 95] on div "Sexo do Trabalhador" at bounding box center [143, 89] width 105 height 15
click at [224, 107] on label "Teste Repositor" at bounding box center [233, 108] width 57 height 10
click at [0, 0] on input "Teste Repositor" at bounding box center [0, 0] width 0 height 0
click at [216, 106] on img at bounding box center [214, 108] width 18 height 10
click at [0, 0] on input "Teste Repositor" at bounding box center [0, 0] width 0 height 0
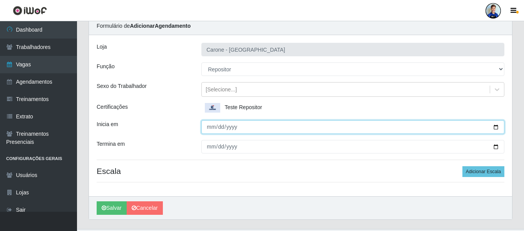
click at [208, 127] on input "Inicia em" at bounding box center [353, 126] width 303 height 13
type input "[DATE]"
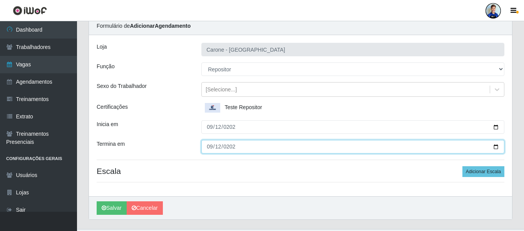
type input "[DATE]"
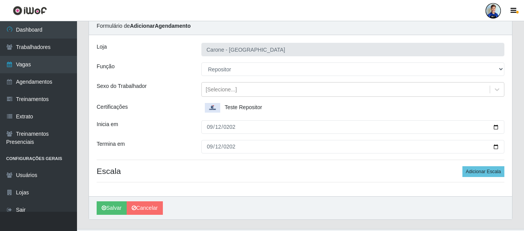
click at [486, 177] on div "Loja Carone - Campo Grande Função [Selecione...] Embalador Embalador + Embalado…" at bounding box center [300, 115] width 423 height 161
click at [484, 172] on button "Adicionar Escala" at bounding box center [484, 171] width 42 height 11
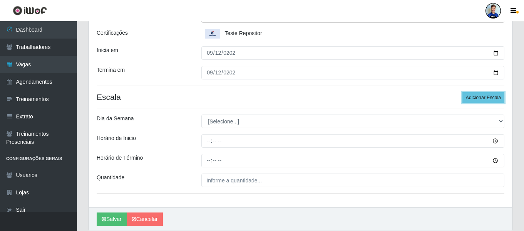
scroll to position [108, 0]
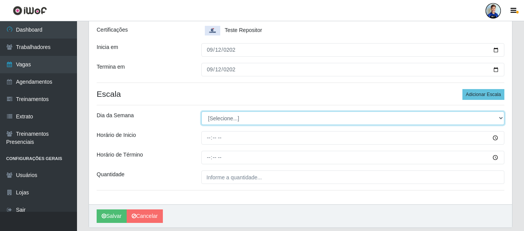
click at [255, 114] on select "[Selecione...] Segunda Terça Quarta Quinta Sexta Sábado Domingo" at bounding box center [353, 117] width 303 height 13
select select "5"
click at [202, 111] on select "[Selecione...] Segunda Terça Quarta Quinta Sexta Sábado Domingo" at bounding box center [353, 117] width 303 height 13
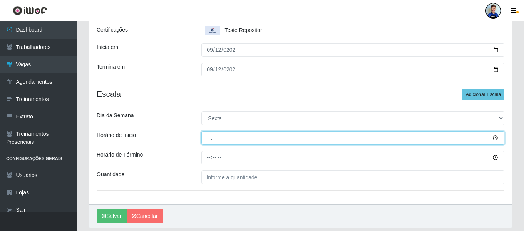
type input "17:00"
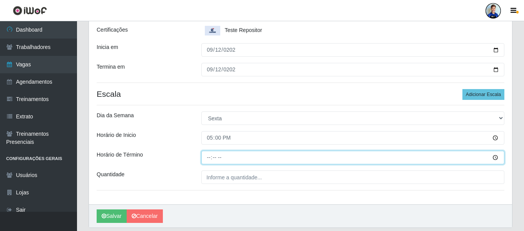
type input "19:00"
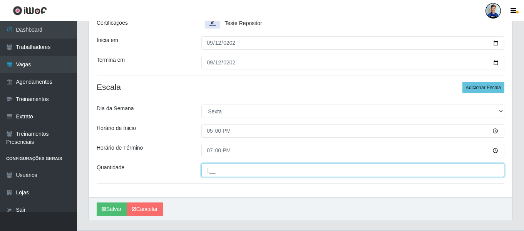
scroll to position [134, 0]
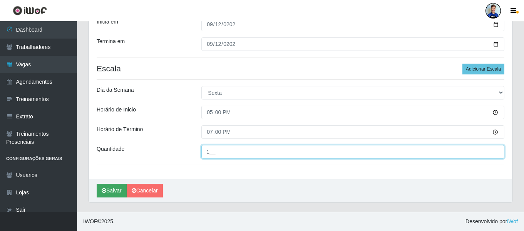
type input "1__"
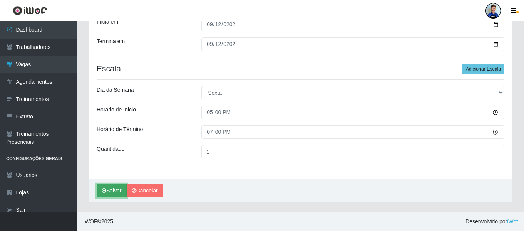
click at [107, 192] on button "Salvar" at bounding box center [112, 190] width 30 height 13
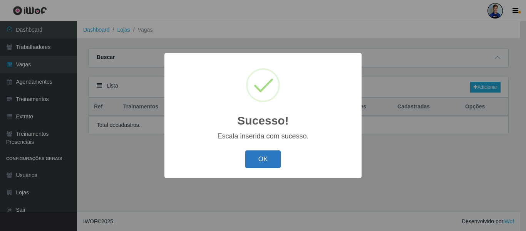
click at [267, 160] on button "OK" at bounding box center [263, 159] width 36 height 18
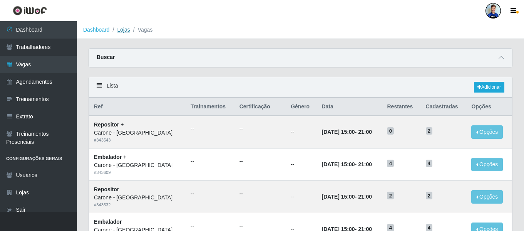
click at [125, 29] on link "Lojas" at bounding box center [123, 30] width 13 height 6
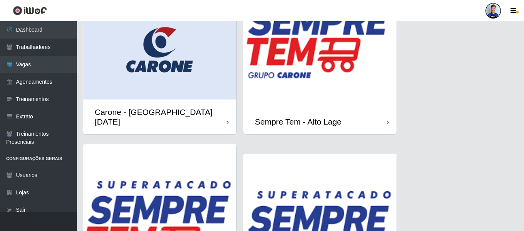
scroll to position [616, 0]
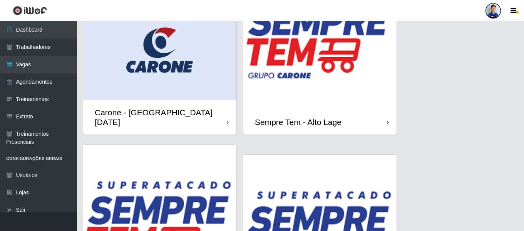
click at [294, 74] on img at bounding box center [320, 32] width 153 height 153
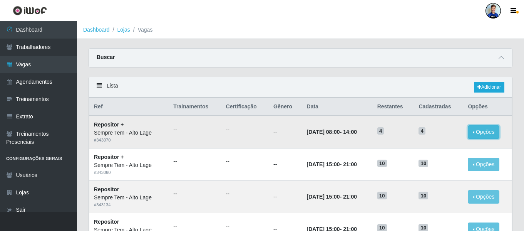
click at [480, 132] on button "Opções" at bounding box center [484, 131] width 32 height 13
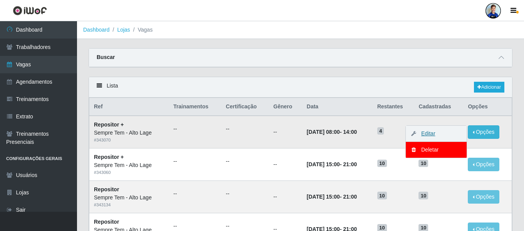
click at [433, 134] on link "Editar" at bounding box center [425, 133] width 22 height 6
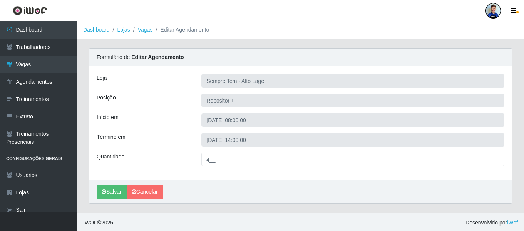
scroll to position [1, 0]
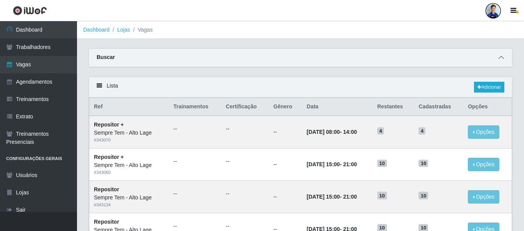
click at [500, 58] on icon at bounding box center [501, 57] width 5 height 5
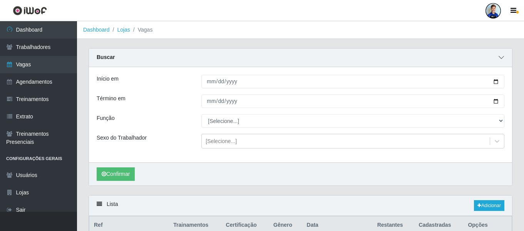
click at [499, 59] on span at bounding box center [501, 57] width 9 height 9
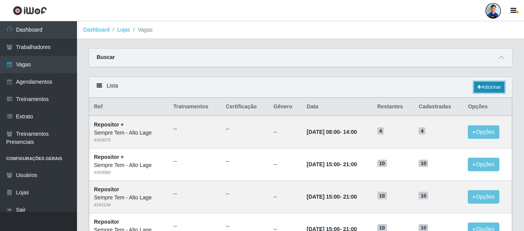
click at [488, 87] on link "Adicionar" at bounding box center [489, 87] width 30 height 11
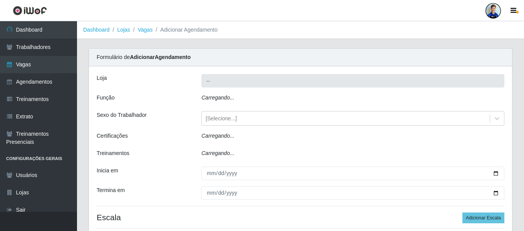
type input "Sempre Tem - Alto Lage"
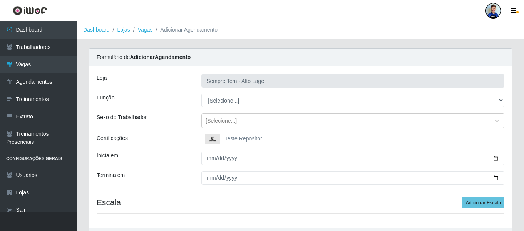
click at [227, 137] on span "Teste Repositor" at bounding box center [243, 138] width 37 height 6
click at [0, 0] on input "Teste Repositor" at bounding box center [0, 0] width 0 height 0
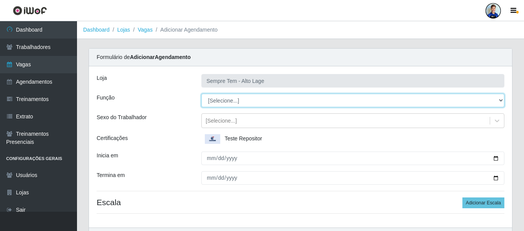
click at [230, 101] on select "[Selecione...] Embalador Embalador + Embalador ++ Repositor Repositor + Reposit…" at bounding box center [353, 100] width 303 height 13
select select "24"
click at [202, 94] on select "[Selecione...] Embalador Embalador + Embalador ++ Repositor Repositor + Reposit…" at bounding box center [353, 100] width 303 height 13
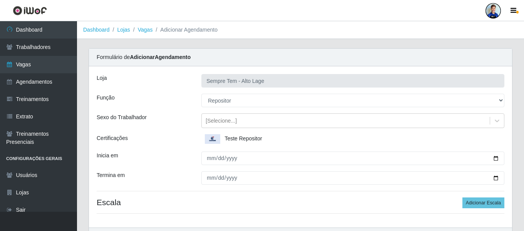
click at [189, 112] on div "Loja Sempre Tem - Alto Lage Função [Selecione...] Embalador Embalador + Embalad…" at bounding box center [300, 146] width 423 height 161
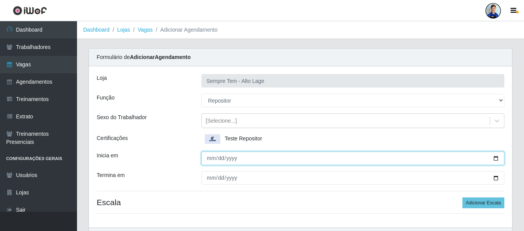
click at [211, 158] on input "Inicia em" at bounding box center [353, 157] width 303 height 13
type input "0025-09-12"
type input "[DATE]"
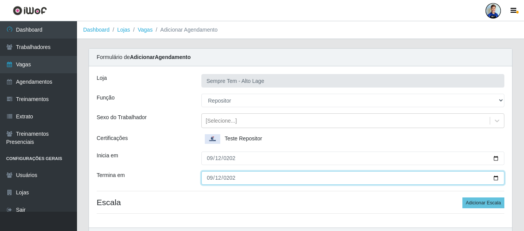
type input "[DATE]"
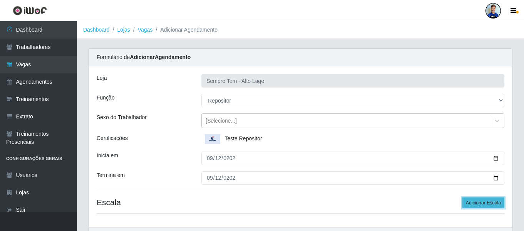
click at [500, 201] on button "Adicionar Escala" at bounding box center [484, 202] width 42 height 11
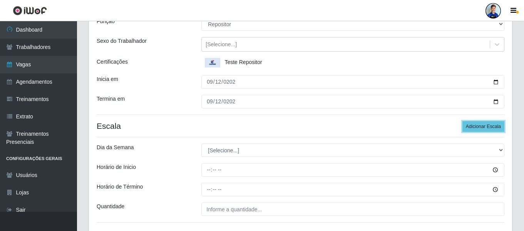
scroll to position [77, 0]
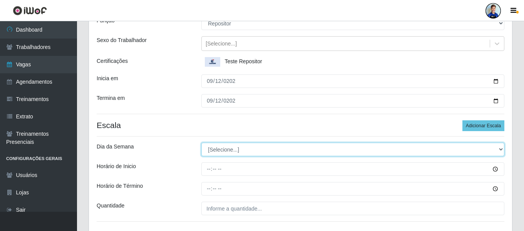
click at [257, 150] on select "[Selecione...] Segunda Terça Quarta Quinta Sexta Sábado Domingo" at bounding box center [353, 149] width 303 height 13
select select "5"
click at [202, 143] on select "[Selecione...] Segunda Terça Quarta Quinta Sexta Sábado Domingo" at bounding box center [353, 149] width 303 height 13
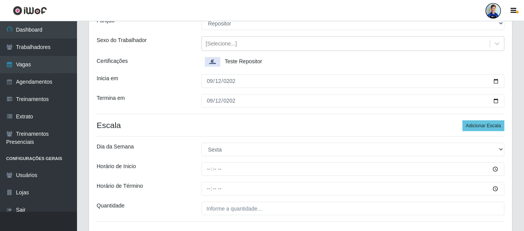
click at [193, 118] on div "Loja Sempre Tem - Alto Lage Função [Selecione...] Embalador Embalador + Embalad…" at bounding box center [300, 112] width 423 height 246
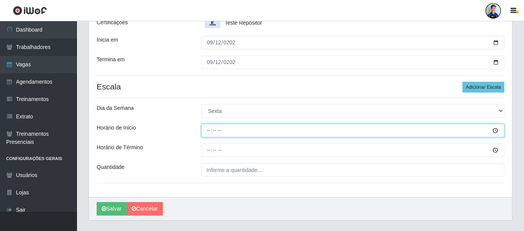
click at [208, 129] on input "Horário de Inicio" at bounding box center [353, 130] width 303 height 13
type input "08:00"
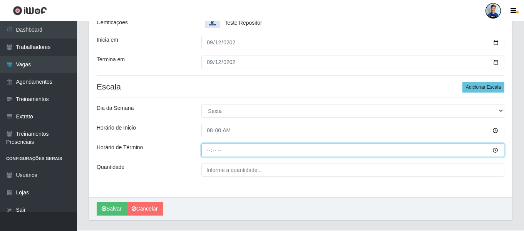
type input "10:00"
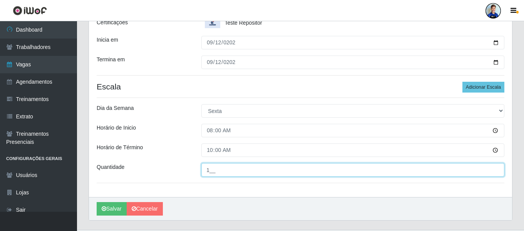
type input "1__"
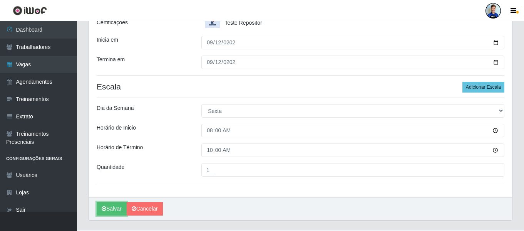
click at [97, 202] on button "Salvar" at bounding box center [112, 208] width 30 height 13
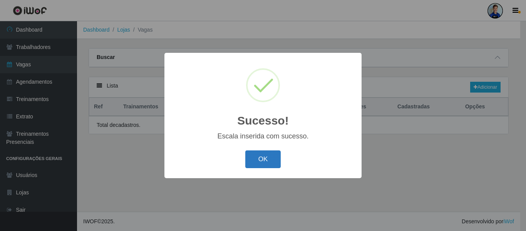
click at [270, 151] on button "OK" at bounding box center [263, 159] width 36 height 18
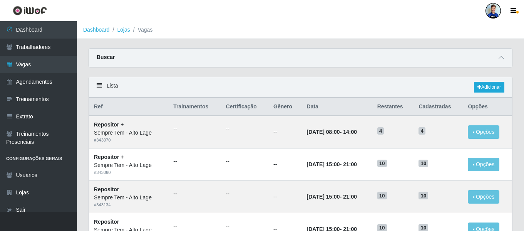
click at [120, 26] on li "Lojas" at bounding box center [120, 30] width 20 height 8
click at [120, 29] on link "Lojas" at bounding box center [123, 30] width 13 height 6
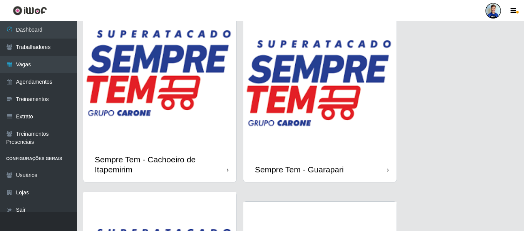
scroll to position [771, 0]
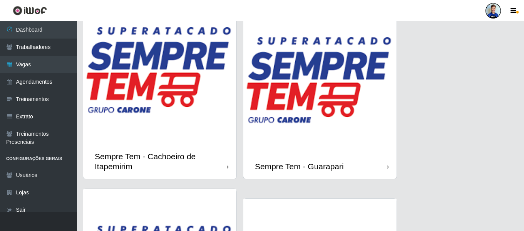
click at [284, 124] on img at bounding box center [320, 76] width 153 height 153
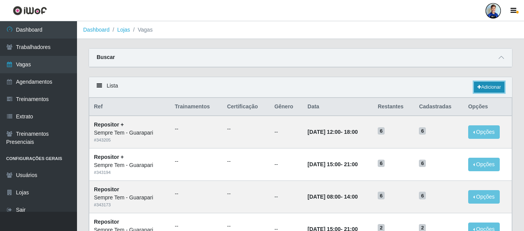
click at [489, 88] on link "Adicionar" at bounding box center [489, 87] width 30 height 11
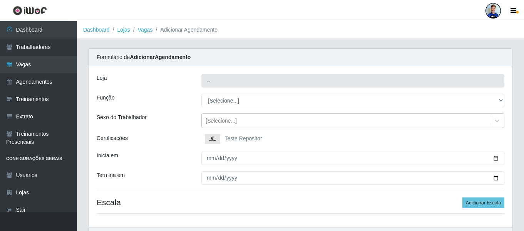
type input "Sempre Tem - Guarapari"
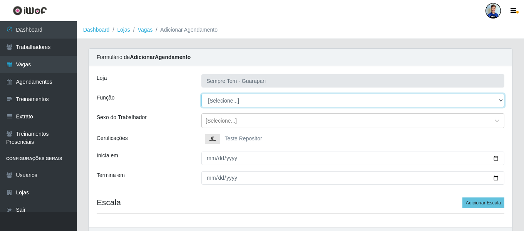
click at [228, 101] on select "[Selecione...] Embalador Embalador + Embalador ++ Repositor Repositor + Reposit…" at bounding box center [353, 100] width 303 height 13
select select "24"
click at [202, 94] on select "[Selecione...] Embalador Embalador + Embalador ++ Repositor Repositor + Reposit…" at bounding box center [353, 100] width 303 height 13
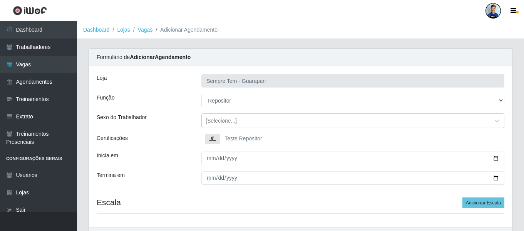
click at [223, 137] on img at bounding box center [214, 139] width 18 height 10
click at [0, 0] on input "Teste Repositor" at bounding box center [0, 0] width 0 height 0
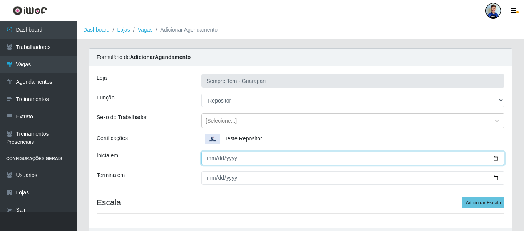
click at [227, 158] on input "Inicia em" at bounding box center [353, 157] width 303 height 13
type input "[DATE]"
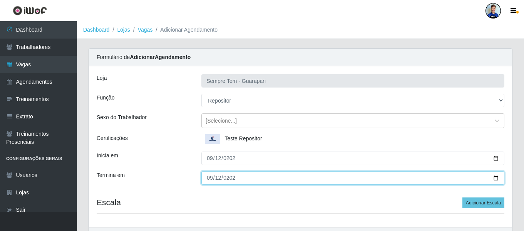
type input "[DATE]"
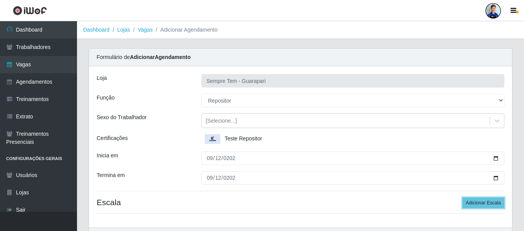
click at [463, 197] on button "Adicionar Escala" at bounding box center [484, 202] width 42 height 11
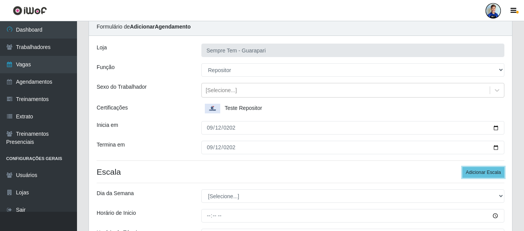
scroll to position [77, 0]
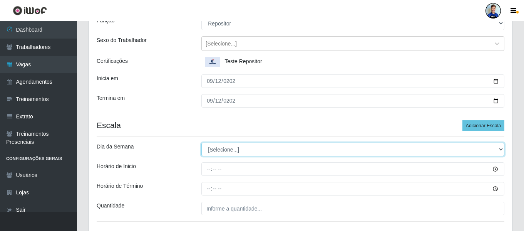
click at [252, 153] on select "[Selecione...] Segunda Terça Quarta Quinta Sexta Sábado Domingo" at bounding box center [353, 149] width 303 height 13
select select "5"
click at [202, 143] on select "[Selecione...] Segunda Terça Quarta Quinta Sexta Sábado Domingo" at bounding box center [353, 149] width 303 height 13
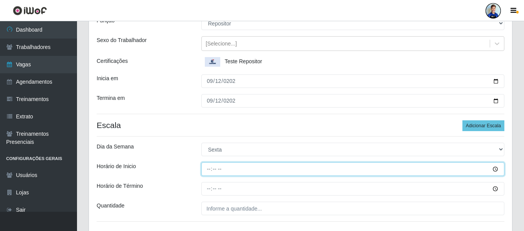
type input "11:00"
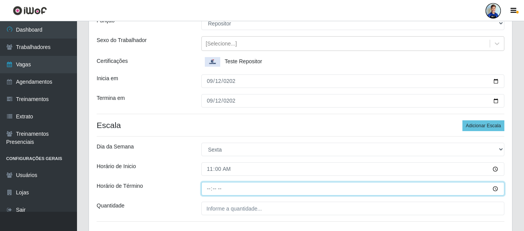
type input "13:00"
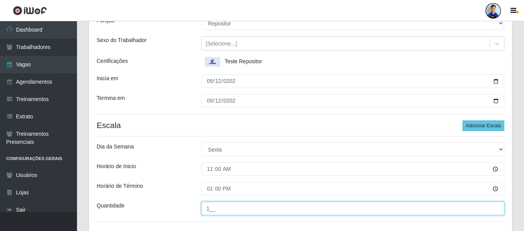
type input "1__"
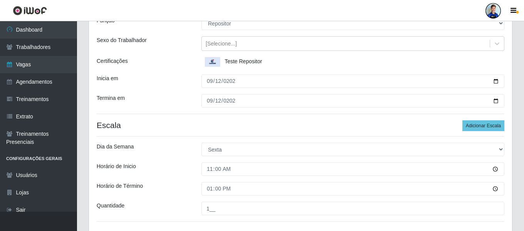
scroll to position [134, 0]
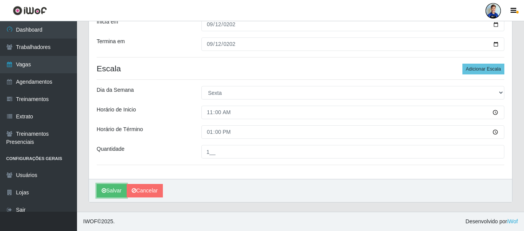
click at [97, 184] on button "Salvar" at bounding box center [112, 190] width 30 height 13
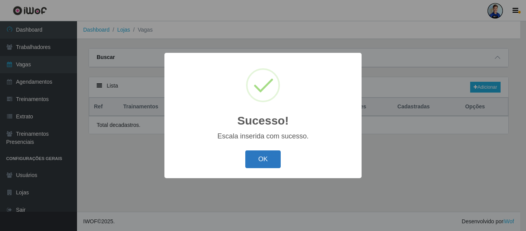
click at [264, 154] on button "OK" at bounding box center [263, 159] width 36 height 18
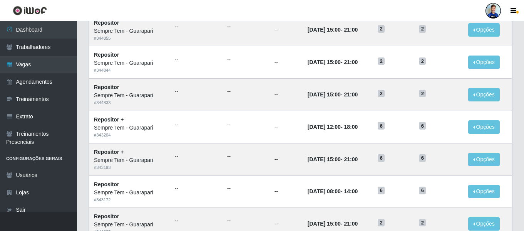
scroll to position [422, 0]
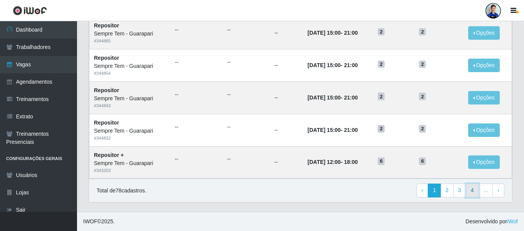
click at [477, 190] on link "4" at bounding box center [472, 190] width 13 height 14
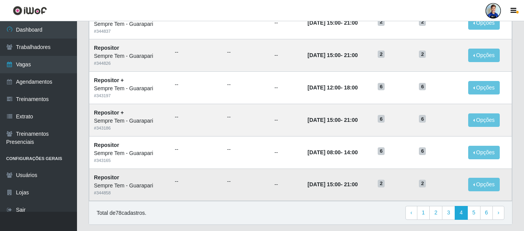
scroll to position [422, 0]
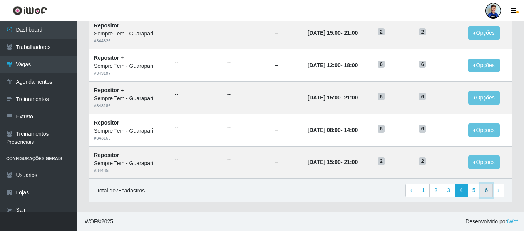
click at [487, 191] on link "6" at bounding box center [486, 190] width 13 height 14
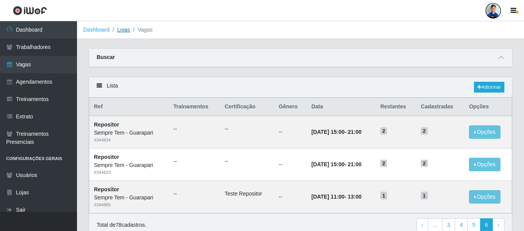
click at [123, 29] on link "Lojas" at bounding box center [123, 30] width 13 height 6
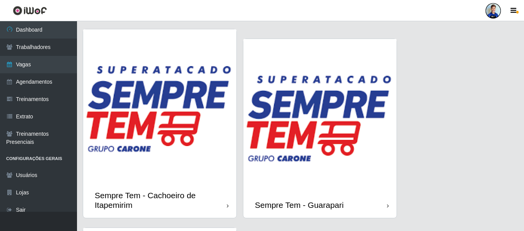
scroll to position [809, 0]
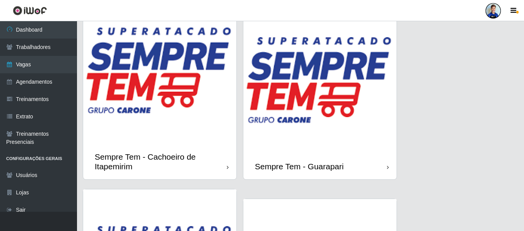
click at [183, 86] on img at bounding box center [159, 67] width 153 height 153
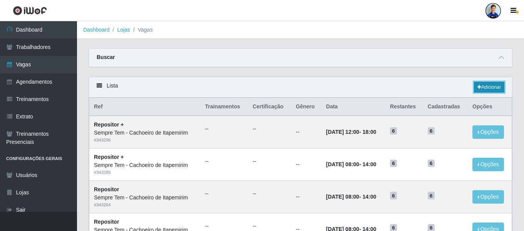
click at [484, 89] on link "Adicionar" at bounding box center [489, 87] width 30 height 11
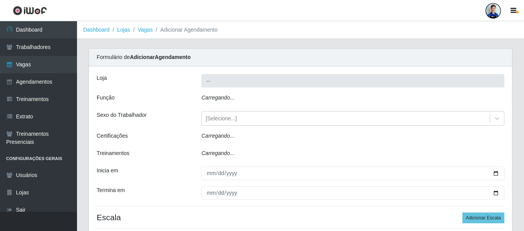
type input "Sempre Tem - Cachoeiro de Itapemirim"
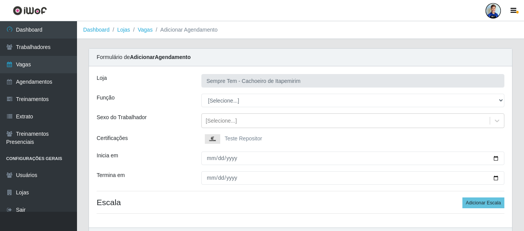
drag, startPoint x: 218, startPoint y: 137, endPoint x: 222, endPoint y: 118, distance: 19.3
click at [218, 137] on img at bounding box center [214, 139] width 18 height 10
click at [0, 0] on input "Teste Repositor" at bounding box center [0, 0] width 0 height 0
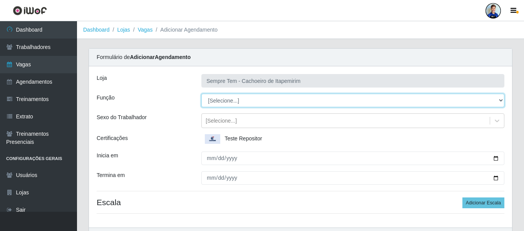
click at [220, 103] on select "[Selecione...] Embalador Embalador + Embalador ++ Repositor Repositor + Reposit…" at bounding box center [353, 100] width 303 height 13
select select "24"
click at [202, 94] on select "[Selecione...] Embalador Embalador + Embalador ++ Repositor Repositor + Reposit…" at bounding box center [353, 100] width 303 height 13
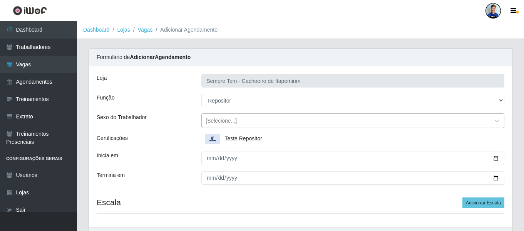
click at [217, 122] on div "[Selecione...]" at bounding box center [221, 121] width 31 height 8
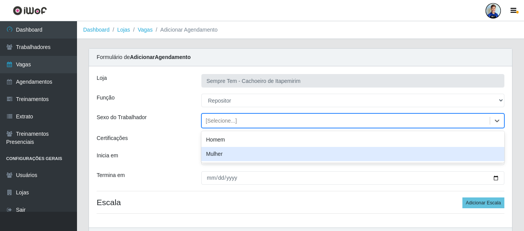
click at [182, 137] on div "Certificações" at bounding box center [143, 139] width 105 height 11
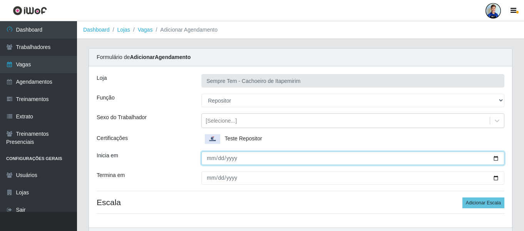
click at [226, 164] on input "Inicia em" at bounding box center [353, 157] width 303 height 13
type input "[DATE]"
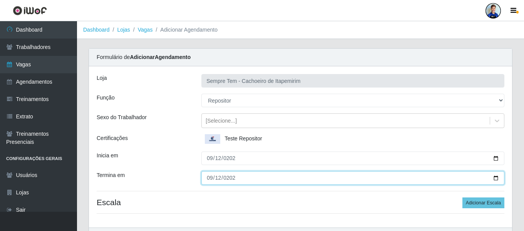
type input "[DATE]"
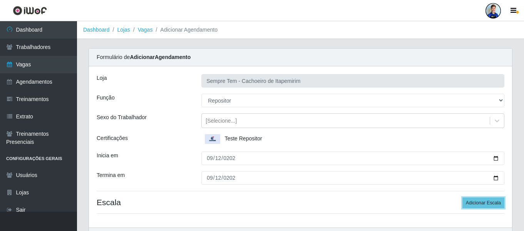
click at [463, 197] on button "Adicionar Escala" at bounding box center [484, 202] width 42 height 11
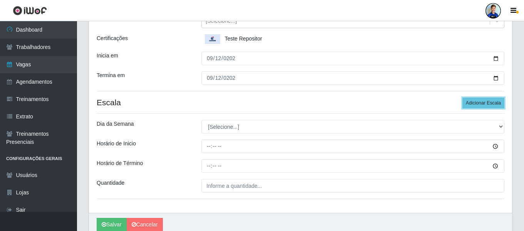
scroll to position [116, 0]
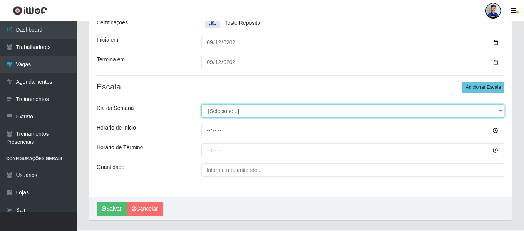
click at [238, 116] on select "[Selecione...] Segunda Terça Quarta Quinta Sexta Sábado Domingo" at bounding box center [353, 110] width 303 height 13
select select "5"
click at [202, 104] on select "[Selecione...] Segunda Terça Quarta Quinta Sexta Sábado Domingo" at bounding box center [353, 110] width 303 height 13
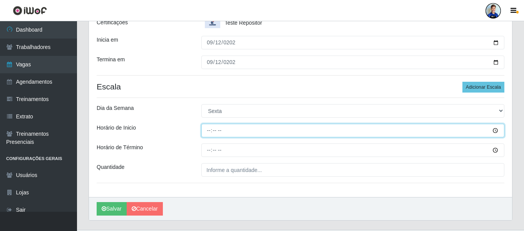
type input "14:00"
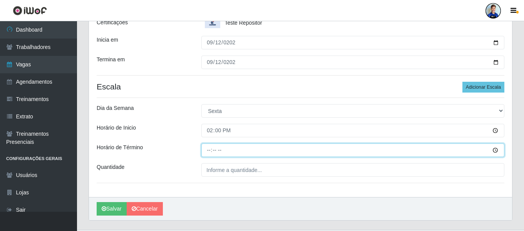
type input "16:00"
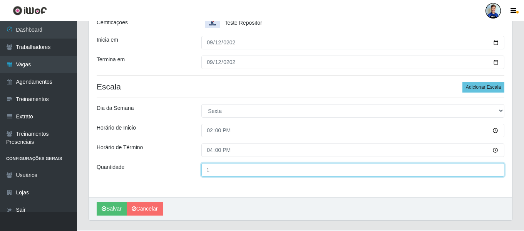
type input "1__"
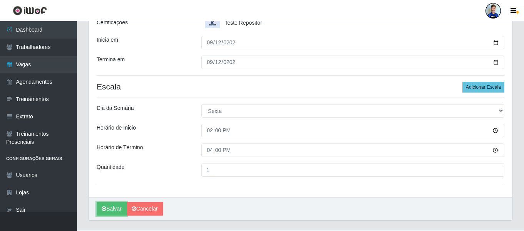
click at [97, 202] on button "Salvar" at bounding box center [112, 208] width 30 height 13
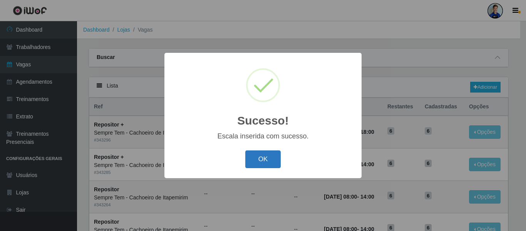
click at [264, 155] on button "OK" at bounding box center [263, 159] width 36 height 18
